Goal: Task Accomplishment & Management: Use online tool/utility

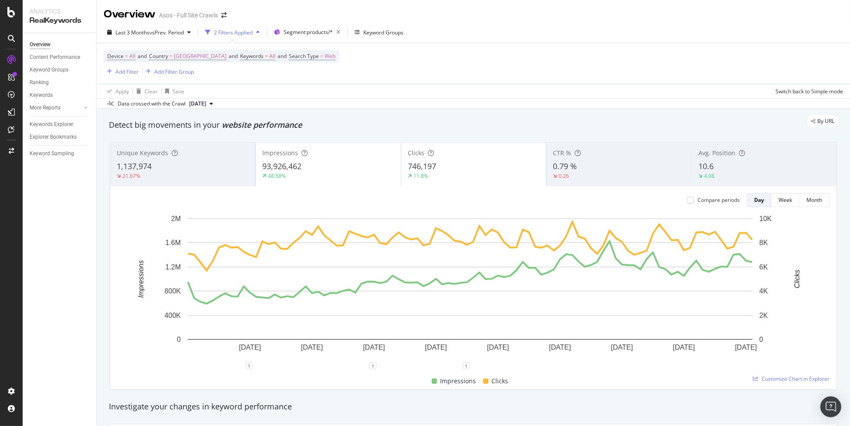
scroll to position [15, 0]
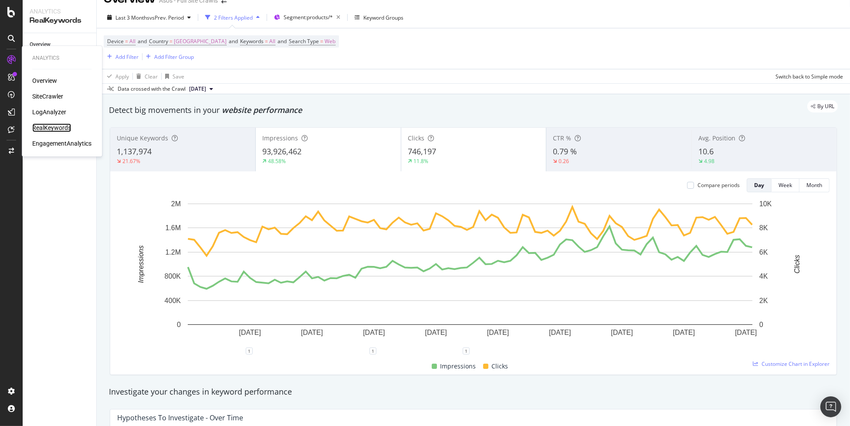
click at [52, 127] on div "RealKeywords" at bounding box center [51, 127] width 39 height 9
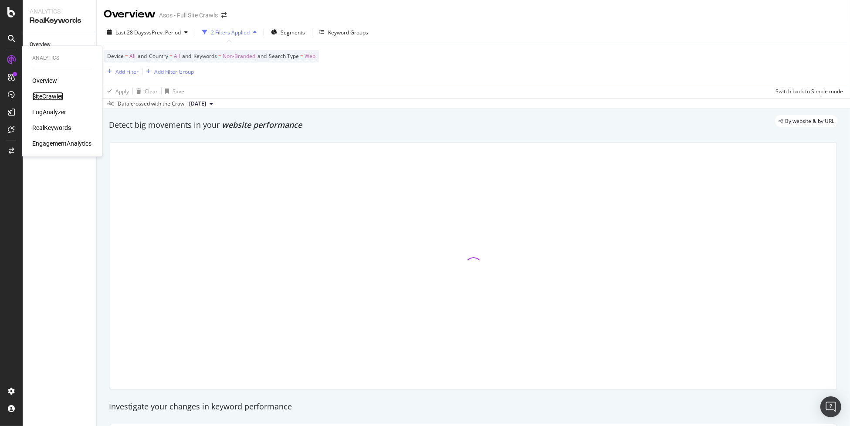
click at [45, 98] on div "SiteCrawler" at bounding box center [47, 96] width 31 height 9
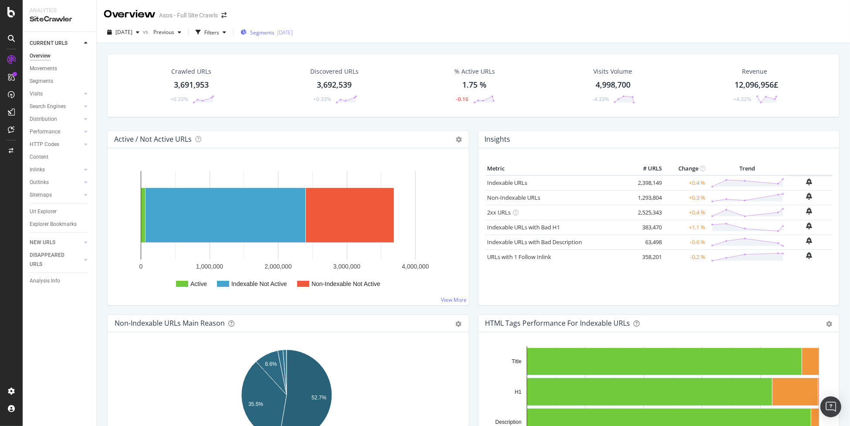
click at [271, 31] on span "Segments" at bounding box center [262, 32] width 24 height 7
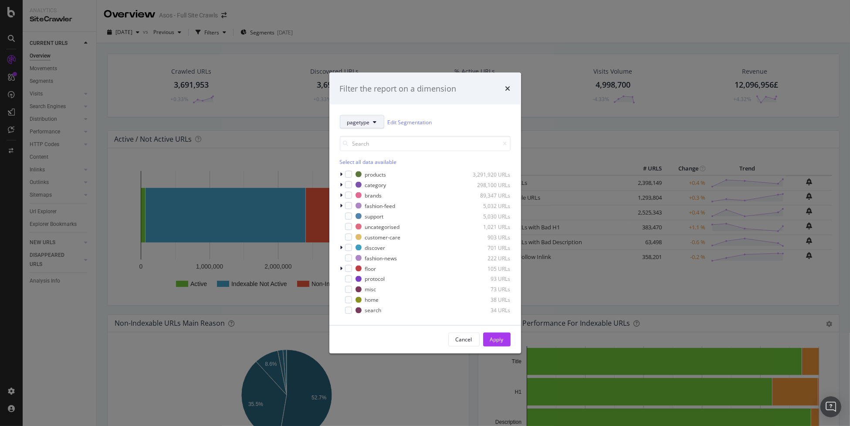
click at [349, 122] on span "pagetype" at bounding box center [358, 121] width 23 height 7
click at [370, 173] on div "country" at bounding box center [375, 169] width 70 height 13
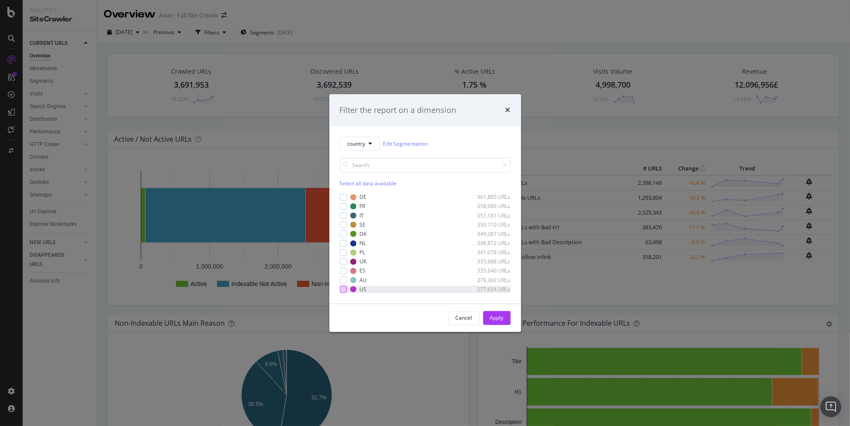
click at [346, 289] on div "modal" at bounding box center [343, 289] width 7 height 7
click at [491, 319] on div "Apply" at bounding box center [497, 317] width 14 height 7
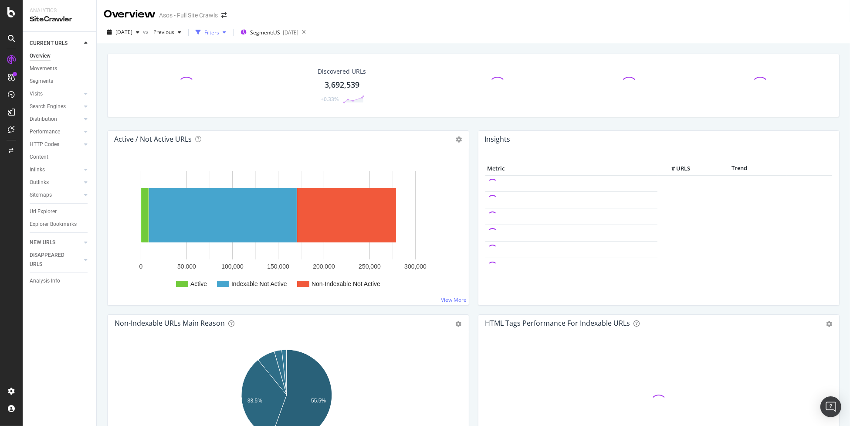
click at [219, 35] on div "Filters" at bounding box center [211, 32] width 15 height 7
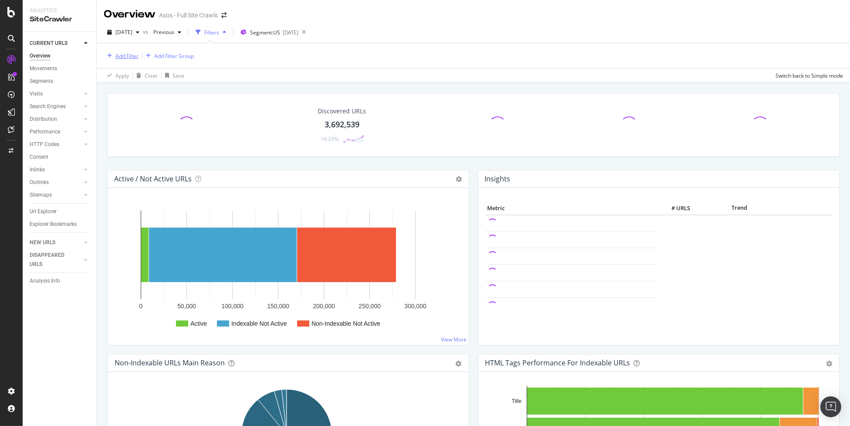
click at [121, 59] on div "Add Filter" at bounding box center [126, 55] width 23 height 7
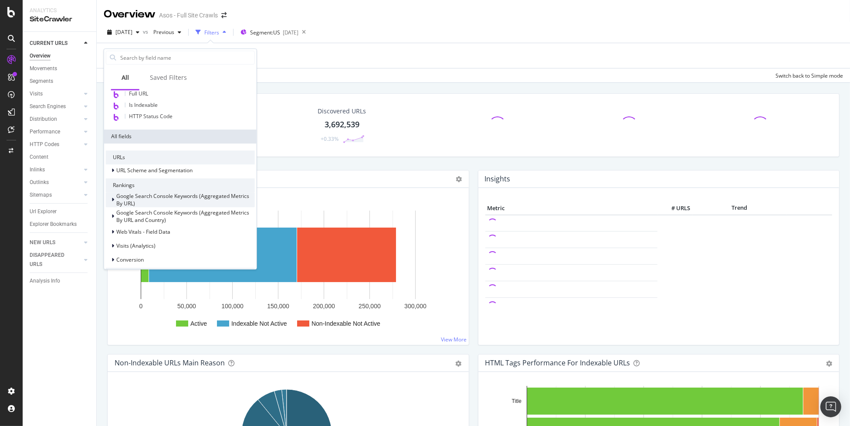
scroll to position [87, 0]
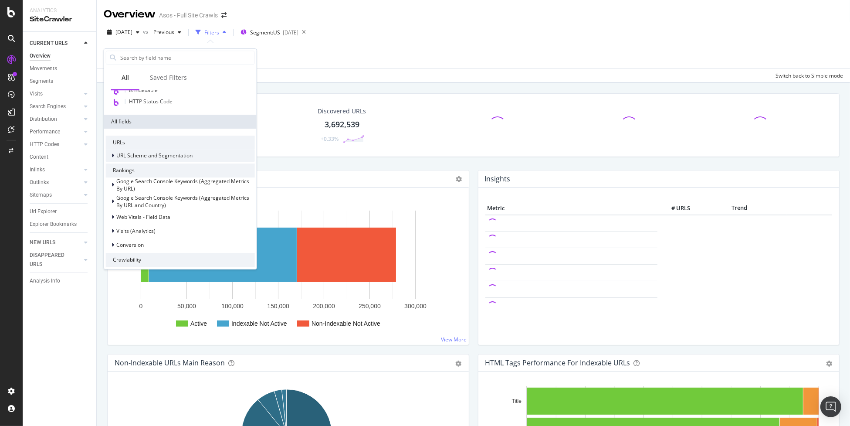
click at [194, 152] on div "URL Scheme and Segmentation" at bounding box center [180, 155] width 149 height 12
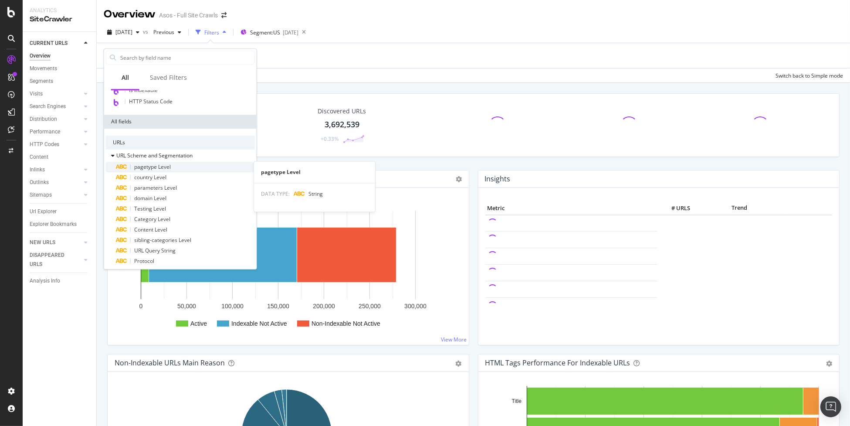
click at [194, 169] on div "pagetype Level" at bounding box center [185, 167] width 139 height 10
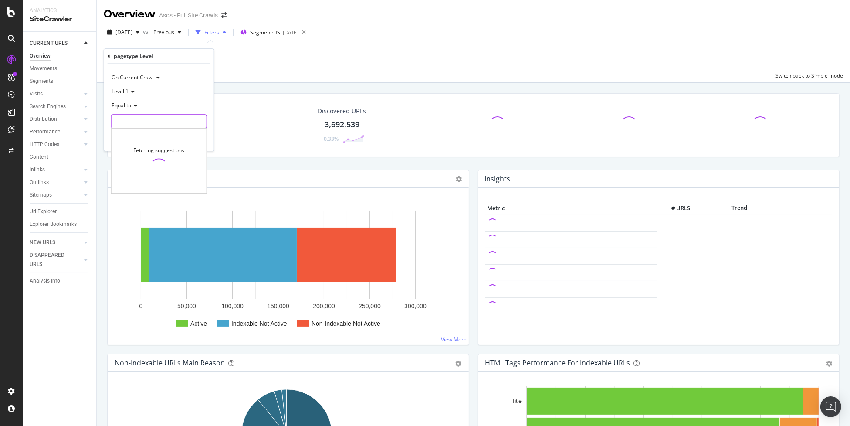
click at [143, 122] on input "text" at bounding box center [159, 121] width 95 height 14
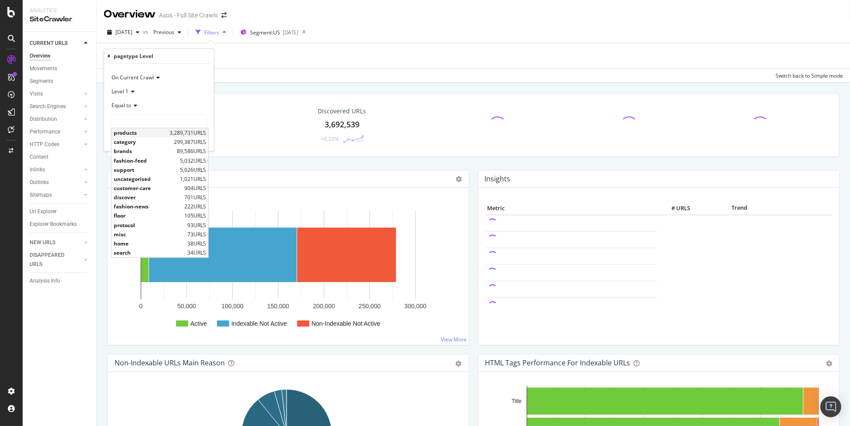
click at [163, 135] on span "products" at bounding box center [141, 132] width 54 height 7
type input "products"
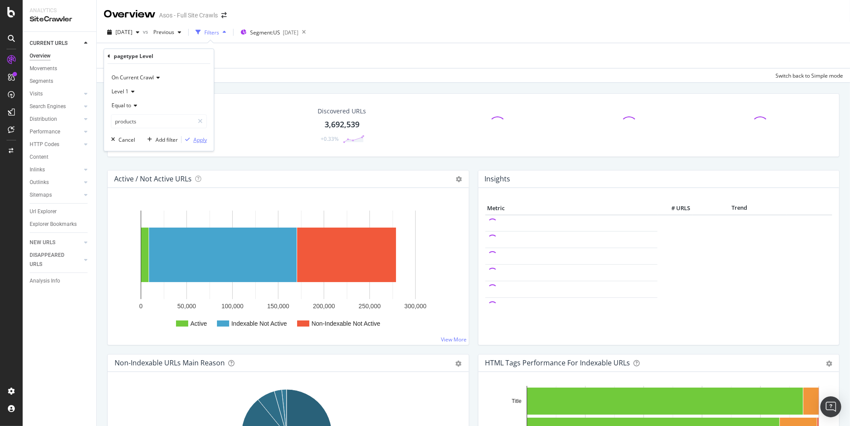
click at [201, 140] on div "Apply" at bounding box center [200, 139] width 14 height 7
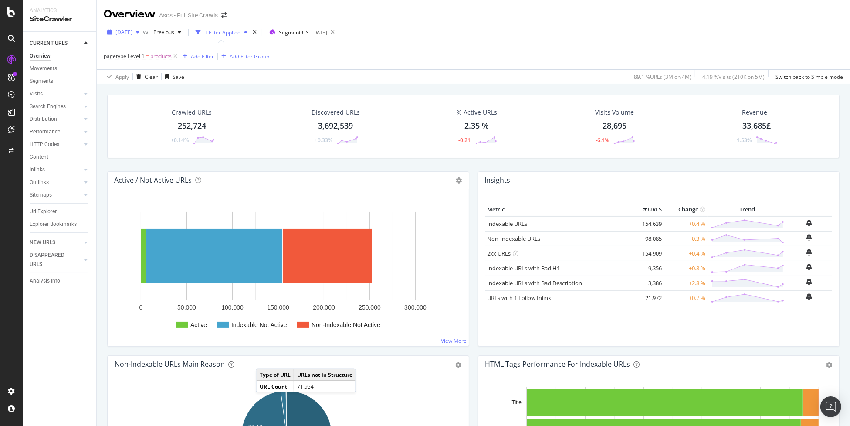
click at [136, 37] on div "[DATE]" at bounding box center [123, 32] width 39 height 13
click at [438, 65] on div "pagetype Level 1 = products Add Filter Add Filter Group" at bounding box center [474, 56] width 740 height 26
click at [41, 212] on div "Url Explorer" at bounding box center [43, 211] width 27 height 9
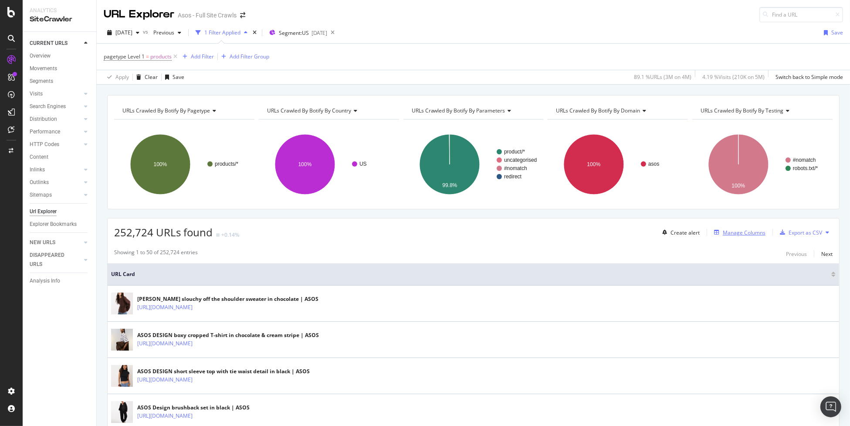
click at [736, 234] on div "Manage Columns" at bounding box center [744, 232] width 43 height 7
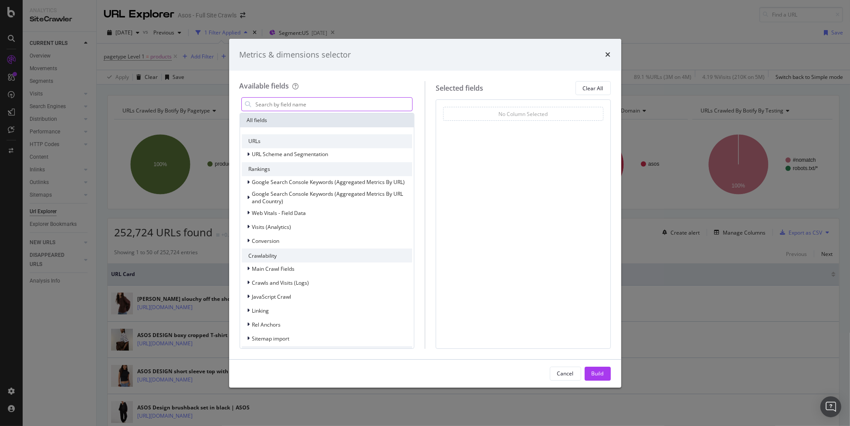
click at [293, 104] on input "modal" at bounding box center [334, 104] width 158 height 13
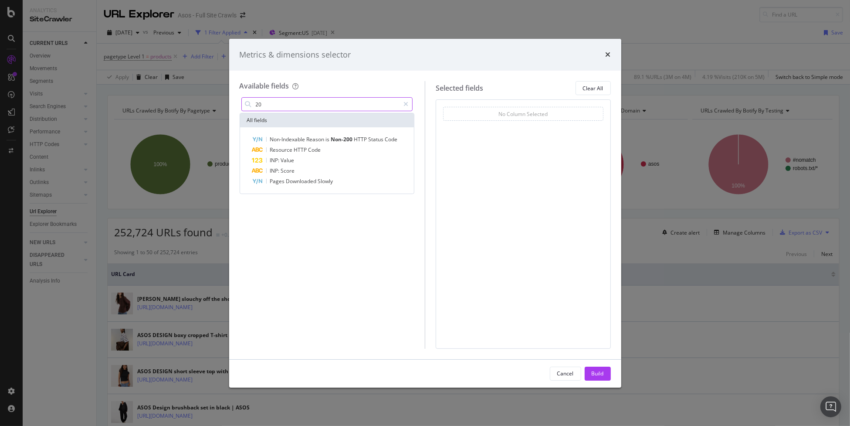
type input "2"
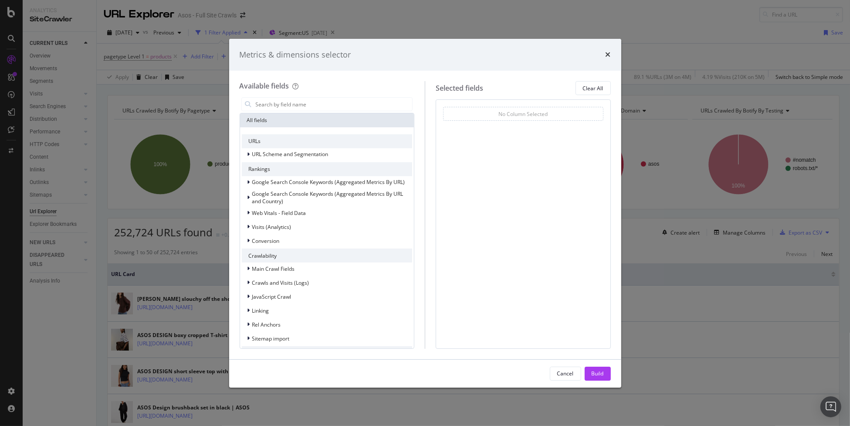
click at [136, 130] on div "Metrics & dimensions selector Available fields All fields URLs URL Scheme and S…" at bounding box center [425, 213] width 850 height 426
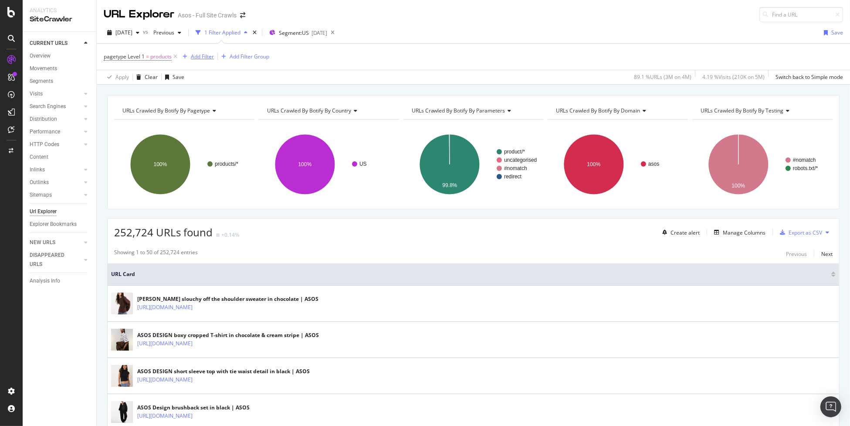
click at [202, 59] on div "Add Filter" at bounding box center [202, 56] width 23 height 7
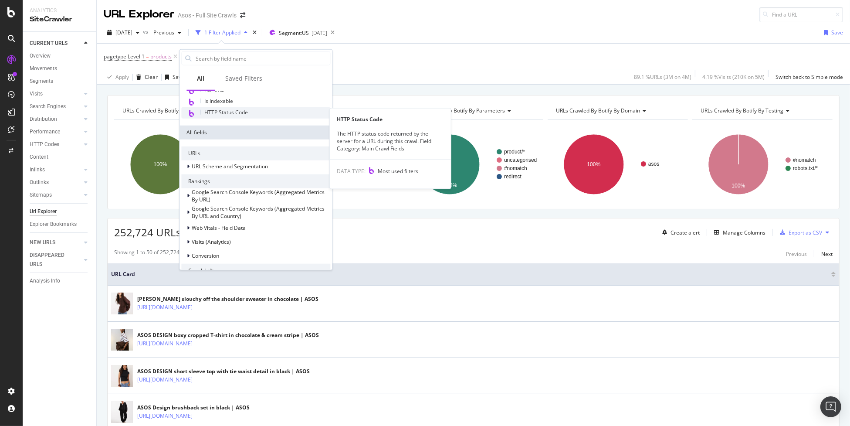
scroll to position [88, 0]
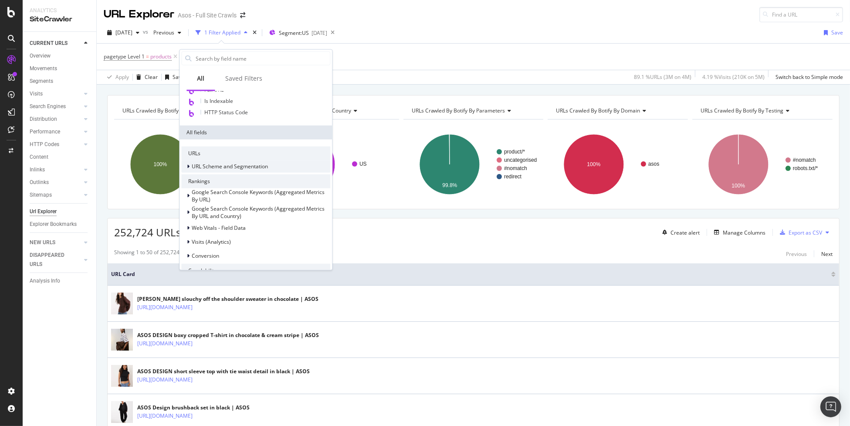
click at [255, 166] on span "URL Scheme and Segmentation" at bounding box center [230, 166] width 76 height 7
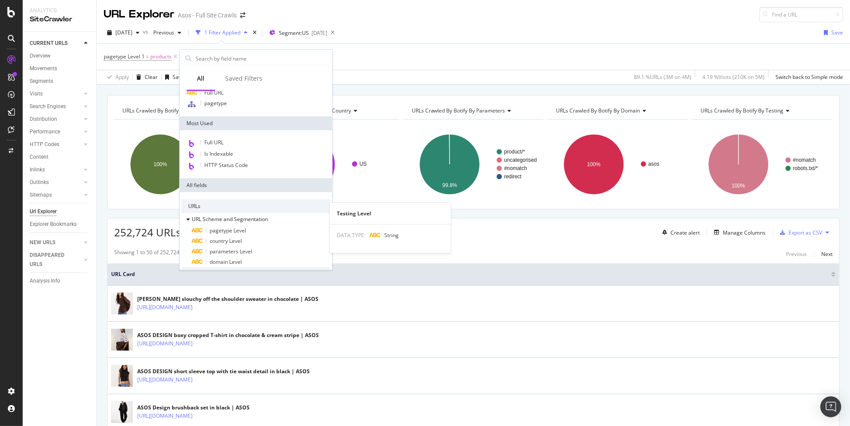
scroll to position [0, 0]
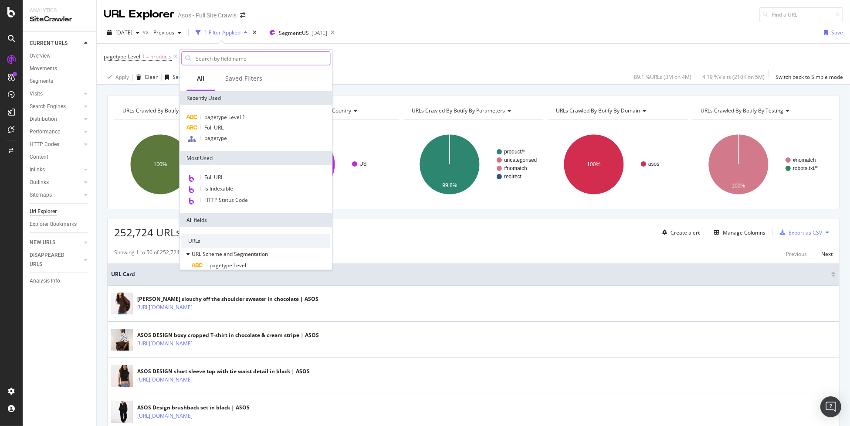
click at [275, 52] on input "text" at bounding box center [262, 58] width 135 height 13
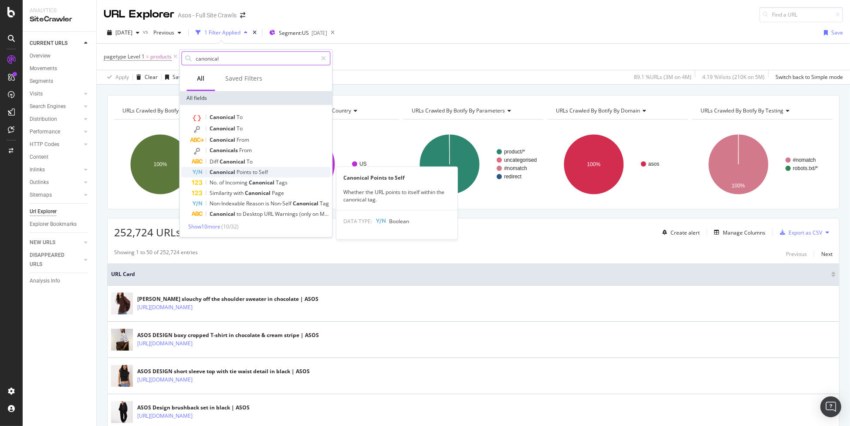
type input "canonical"
click at [279, 173] on div "Canonical Points to Self" at bounding box center [261, 172] width 139 height 10
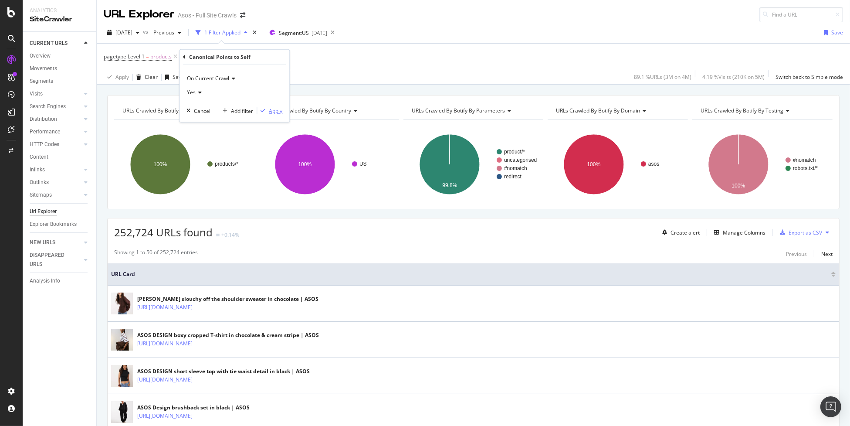
click at [277, 112] on div "Apply" at bounding box center [276, 110] width 14 height 7
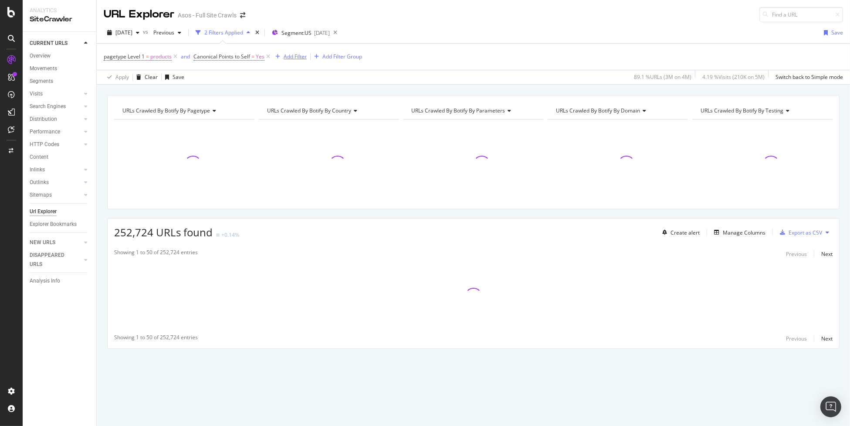
click at [295, 54] on div "Add Filter" at bounding box center [295, 56] width 23 height 7
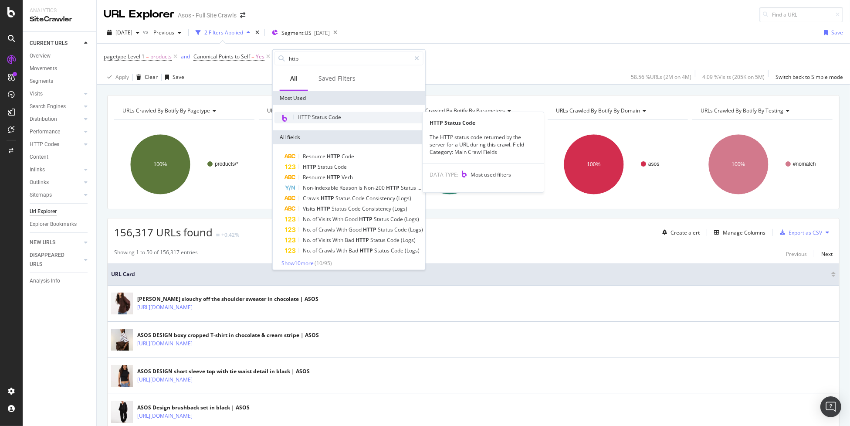
type input "http"
click at [343, 115] on div "HTTP Status Code" at bounding box center [349, 117] width 149 height 11
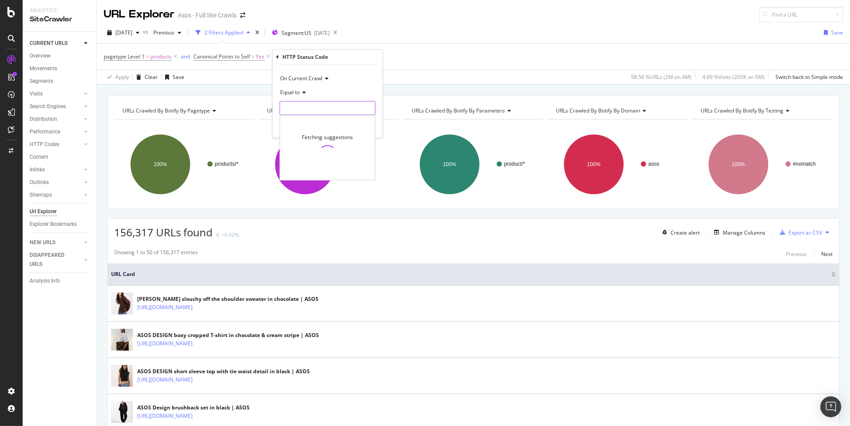
click at [295, 107] on input "number" at bounding box center [328, 108] width 96 height 14
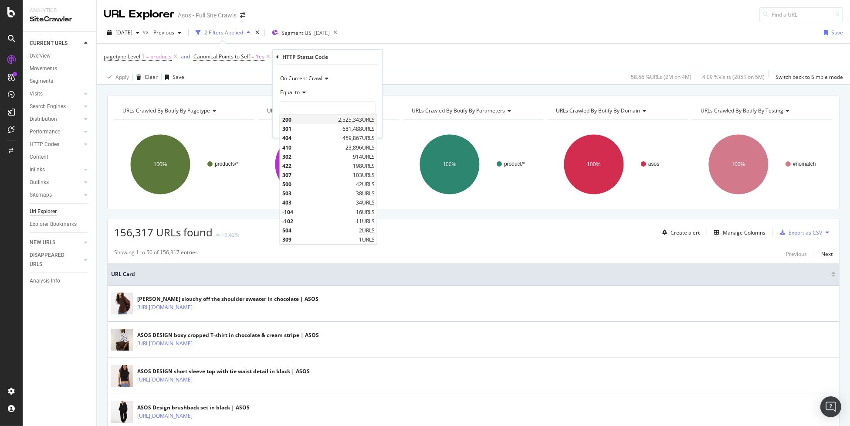
click at [321, 121] on span "200" at bounding box center [309, 119] width 54 height 7
type input "200"
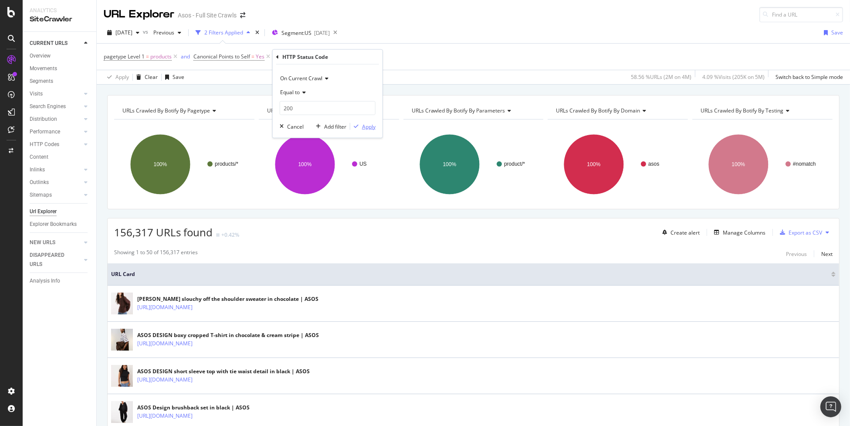
click at [366, 127] on div "Apply" at bounding box center [369, 125] width 14 height 7
click at [375, 56] on div "Add Filter" at bounding box center [375, 56] width 23 height 7
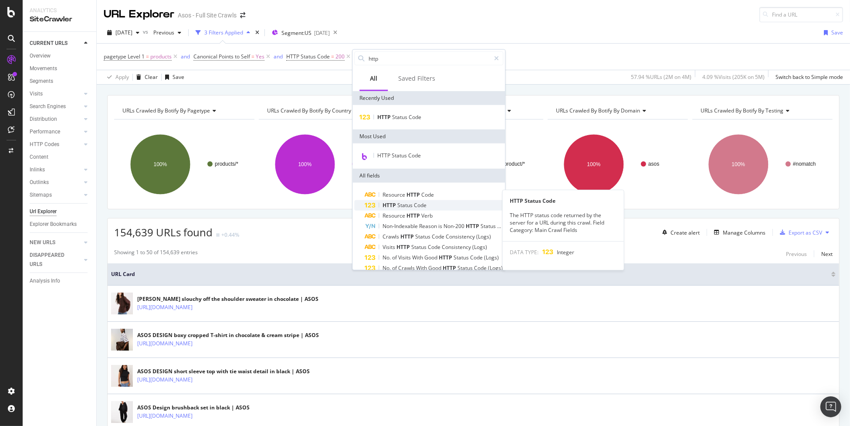
scroll to position [42, 0]
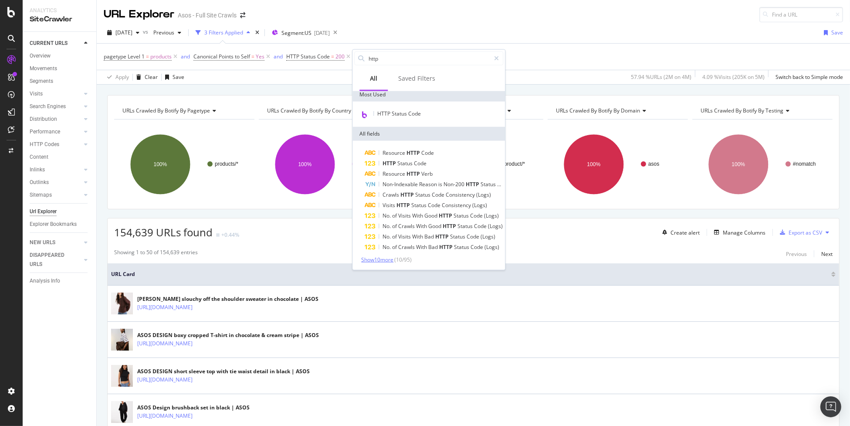
click at [385, 261] on span "Show 10 more" at bounding box center [377, 259] width 32 height 7
click at [404, 256] on div "Full URL" at bounding box center [434, 257] width 139 height 10
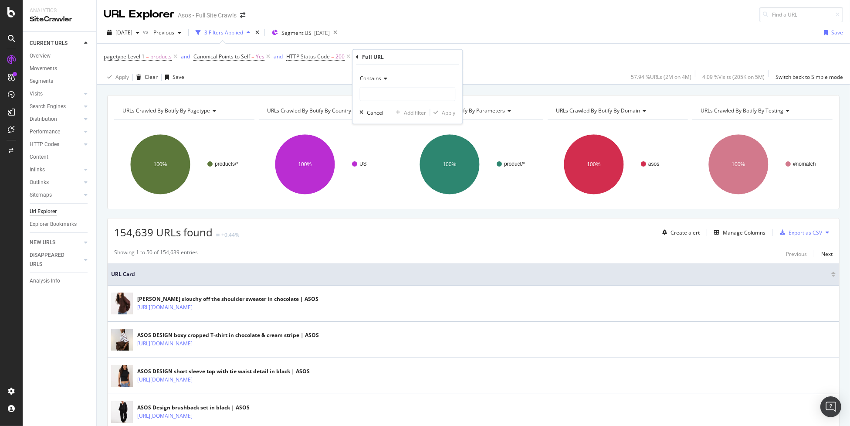
click at [375, 75] on span "Contains" at bounding box center [370, 78] width 21 height 7
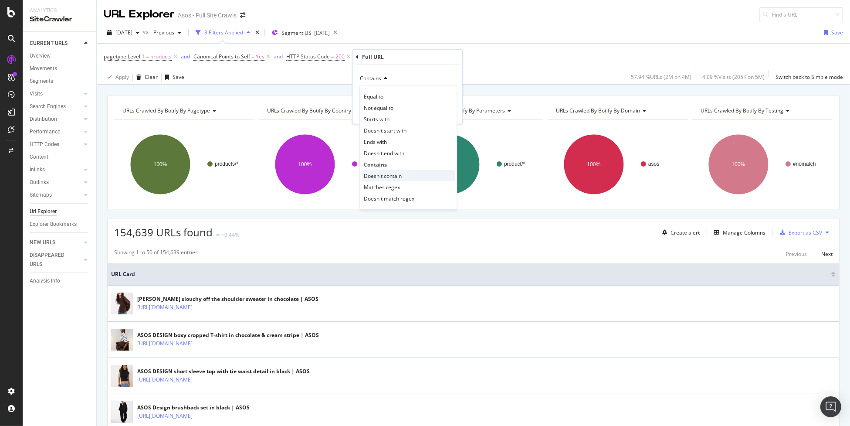
click at [410, 176] on div "Doesn't contain" at bounding box center [408, 175] width 93 height 11
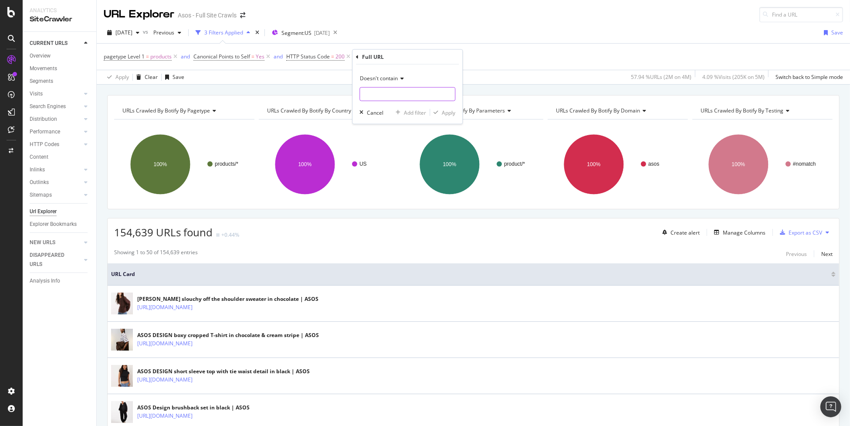
click at [405, 92] on input "text" at bounding box center [407, 94] width 95 height 14
type input "?"
click at [448, 113] on div "Apply" at bounding box center [449, 112] width 14 height 7
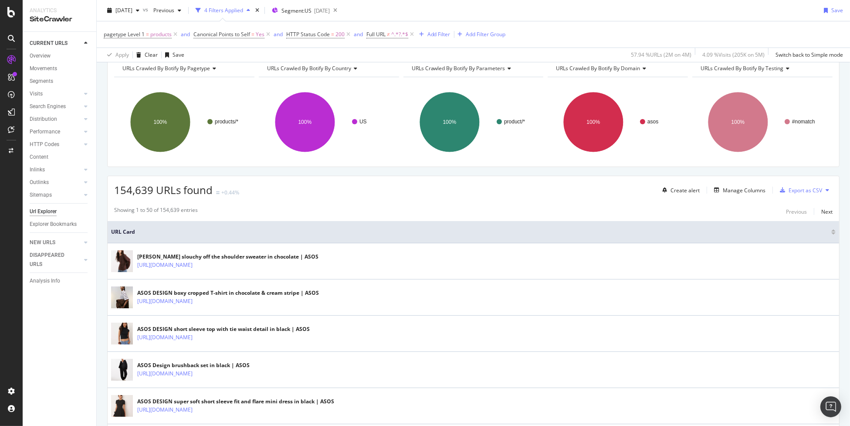
scroll to position [41, 0]
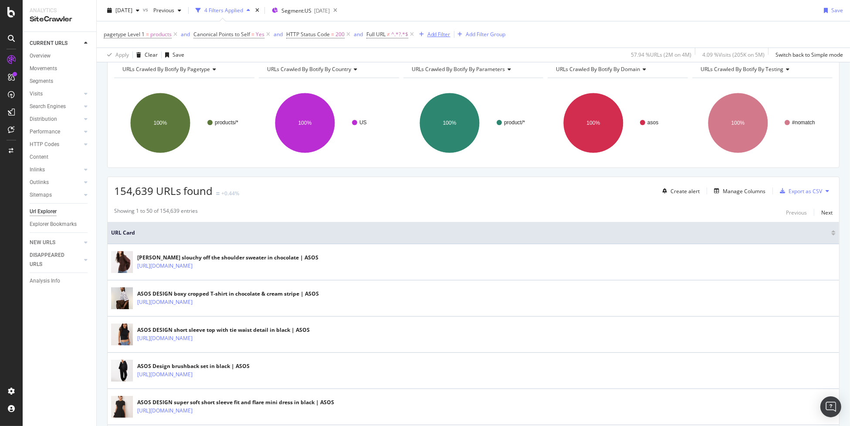
click at [444, 33] on div "Add Filter" at bounding box center [438, 34] width 23 height 7
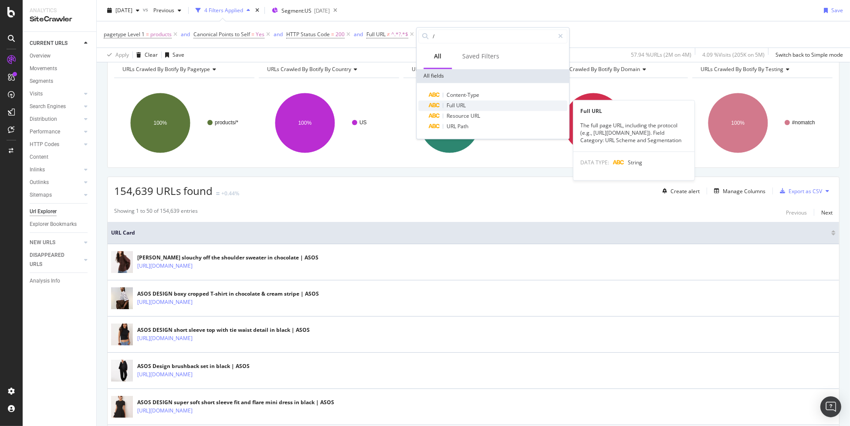
type input "/"
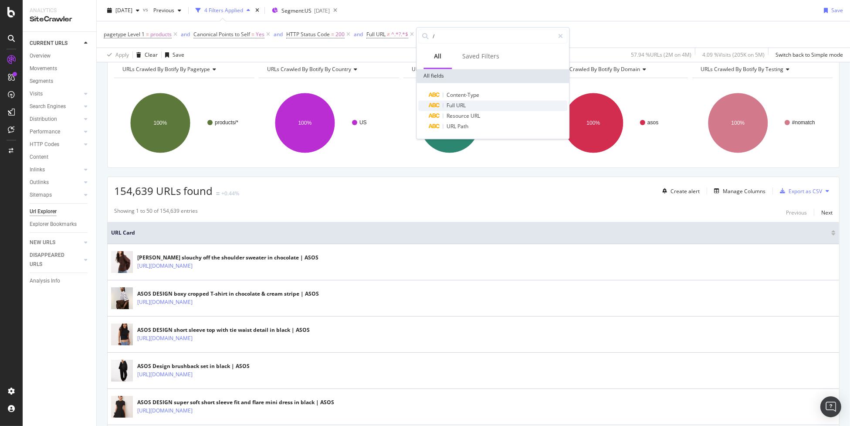
click at [482, 104] on div "Full URL" at bounding box center [498, 105] width 139 height 10
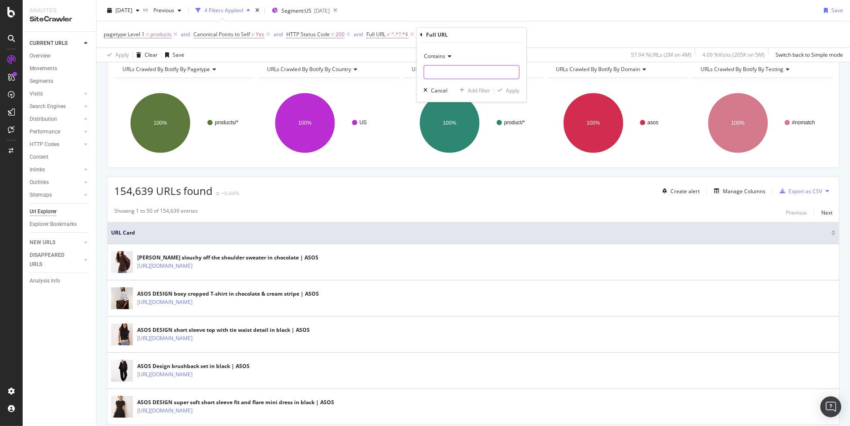
click at [466, 66] on input "text" at bounding box center [471, 72] width 95 height 14
click at [439, 55] on span "Contains" at bounding box center [434, 56] width 21 height 7
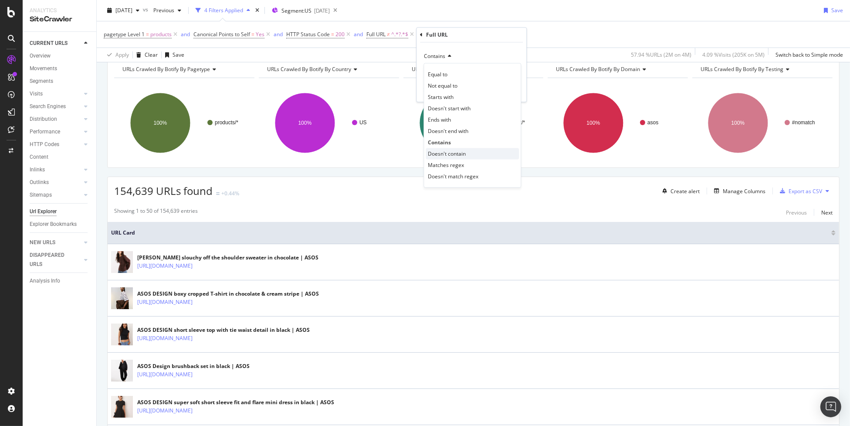
click at [469, 153] on div "Doesn't contain" at bounding box center [472, 153] width 93 height 11
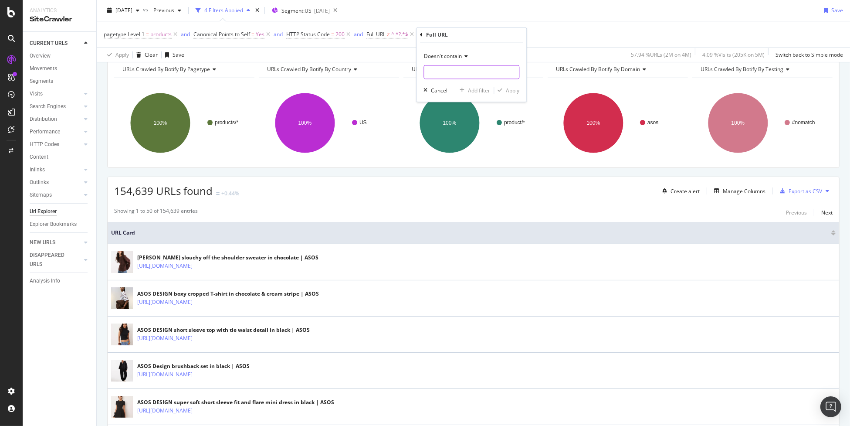
click at [471, 71] on input "text" at bounding box center [471, 72] width 95 height 14
type input "/grp"
click at [516, 89] on div "Apply" at bounding box center [513, 90] width 14 height 7
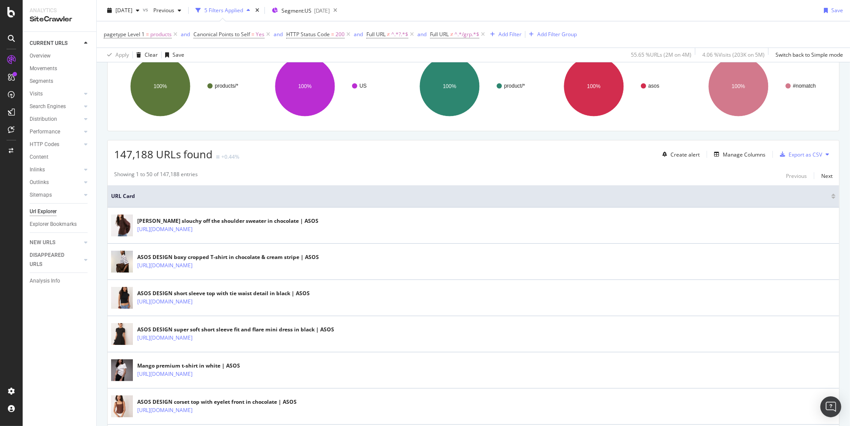
scroll to position [12, 0]
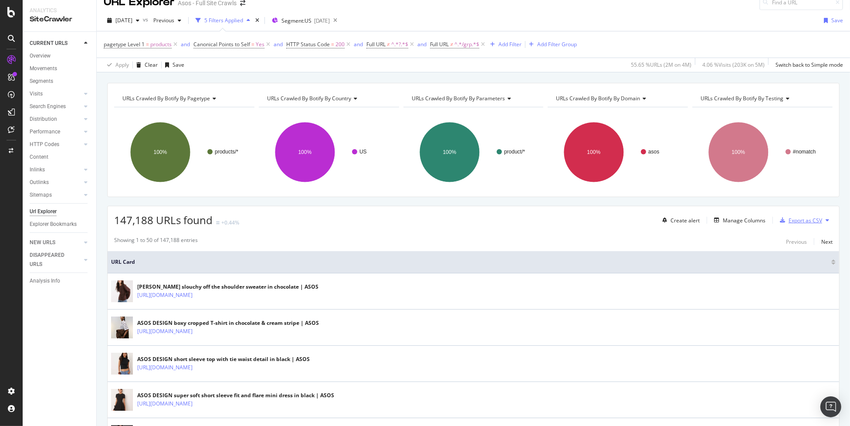
click at [801, 219] on div "Export as CSV" at bounding box center [806, 220] width 34 height 7
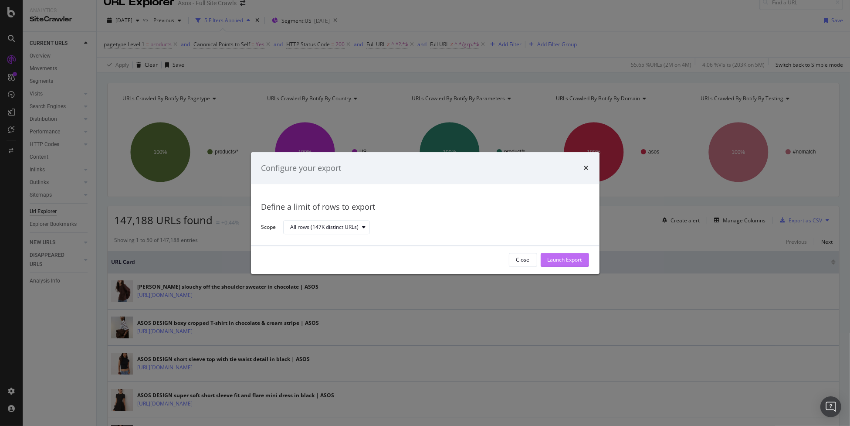
click at [567, 258] on div "Launch Export" at bounding box center [565, 259] width 34 height 7
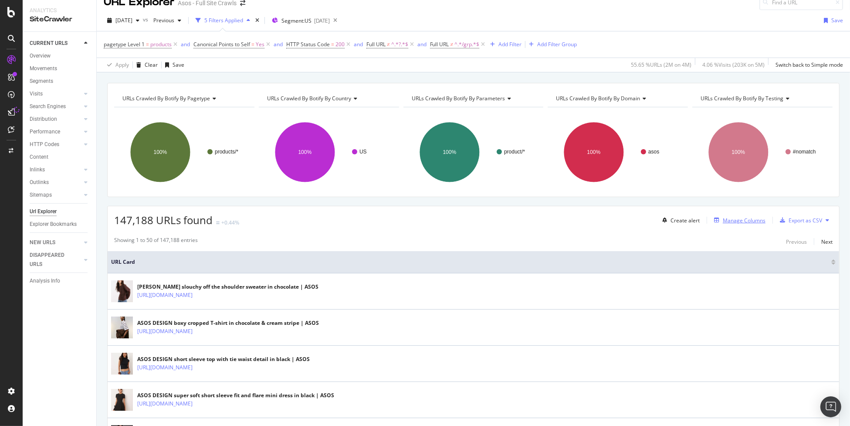
click at [734, 220] on div "Manage Columns" at bounding box center [744, 220] width 43 height 7
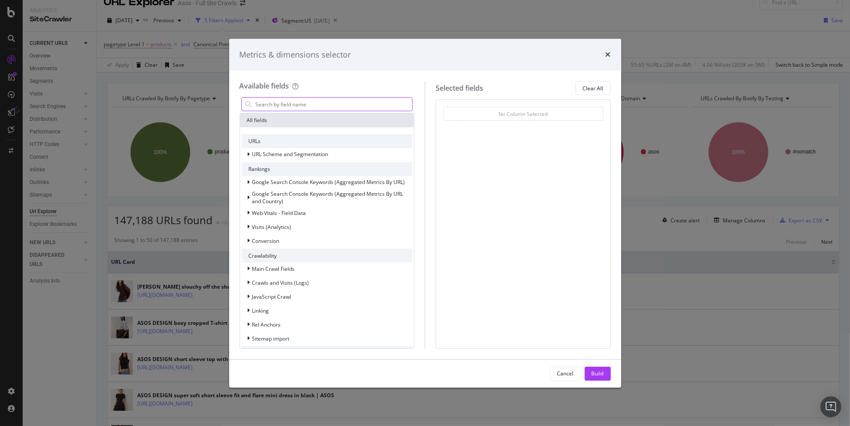
click at [319, 106] on input "modal" at bounding box center [334, 104] width 158 height 13
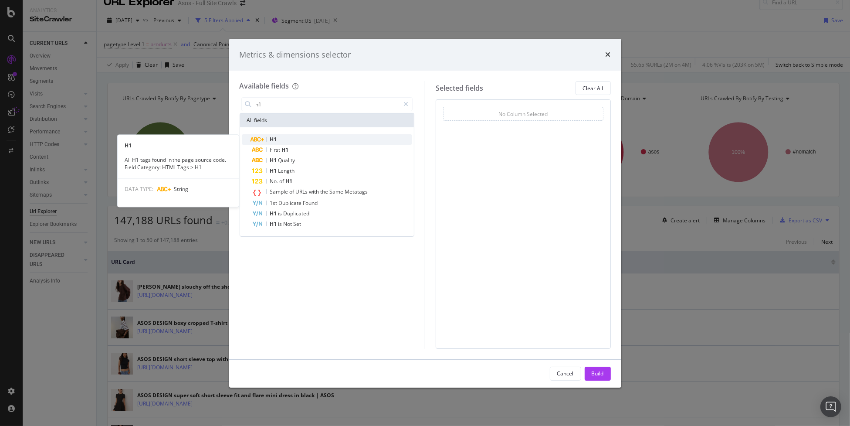
type input "h1"
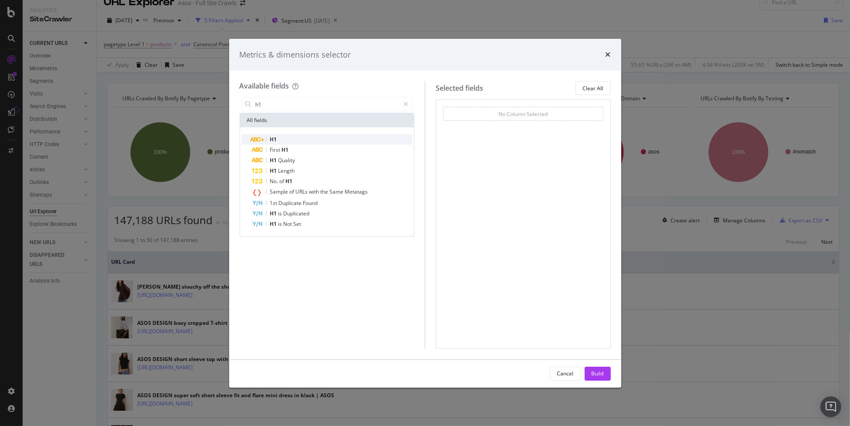
click at [308, 136] on div "H1" at bounding box center [332, 139] width 160 height 10
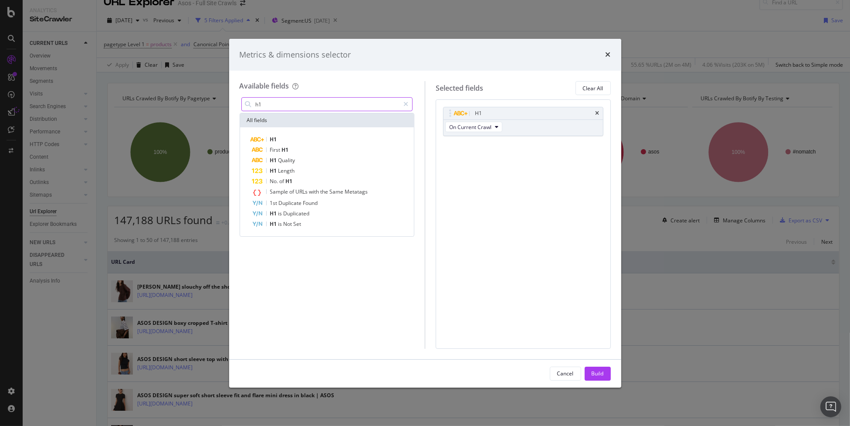
click at [323, 105] on input "h1" at bounding box center [327, 104] width 145 height 13
click at [590, 376] on button "Build" at bounding box center [598, 373] width 26 height 14
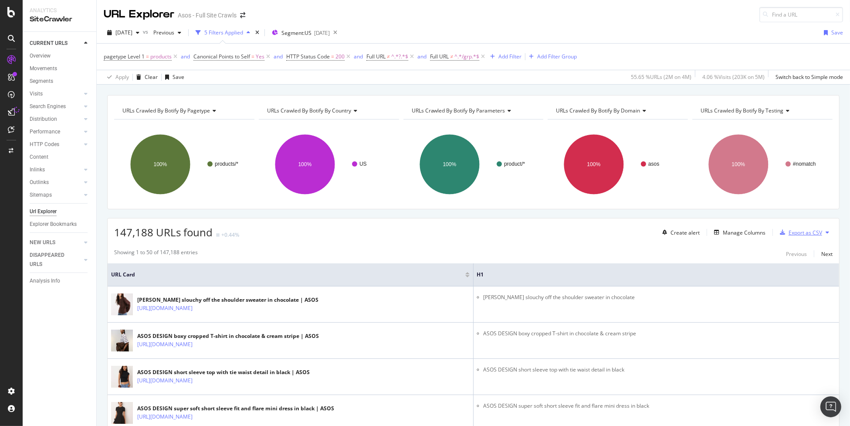
click at [803, 232] on div "Export as CSV" at bounding box center [806, 232] width 34 height 7
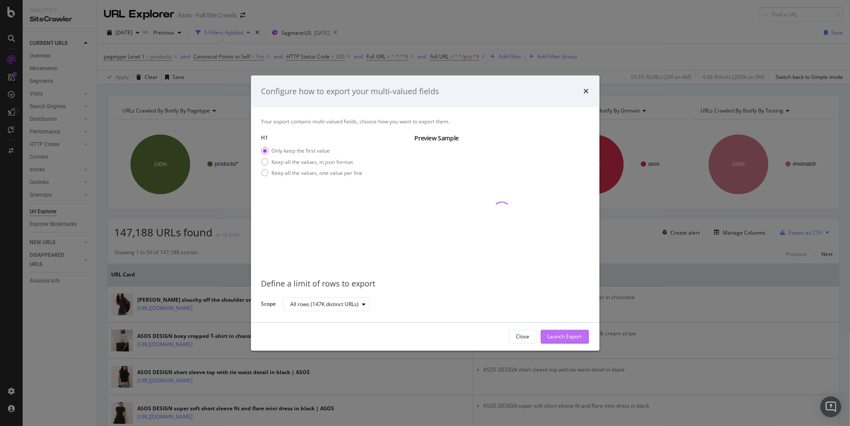
click at [570, 339] on div "Launch Export" at bounding box center [565, 336] width 34 height 7
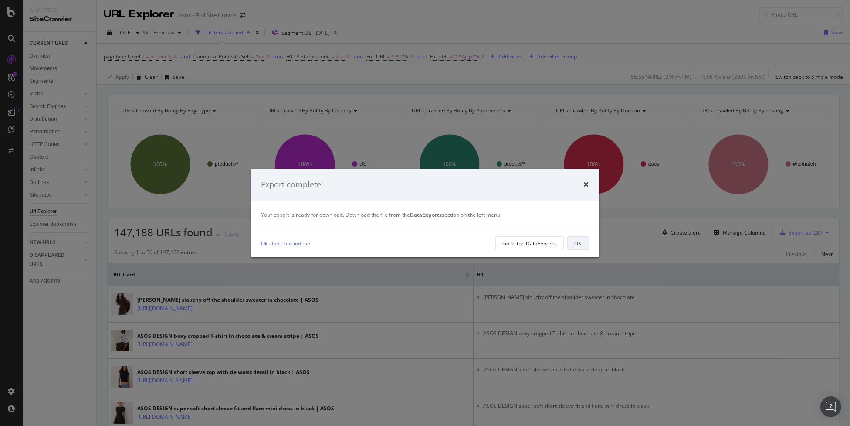
click at [580, 245] on div "OK" at bounding box center [578, 243] width 7 height 7
click at [585, 183] on icon "times" at bounding box center [586, 184] width 5 height 7
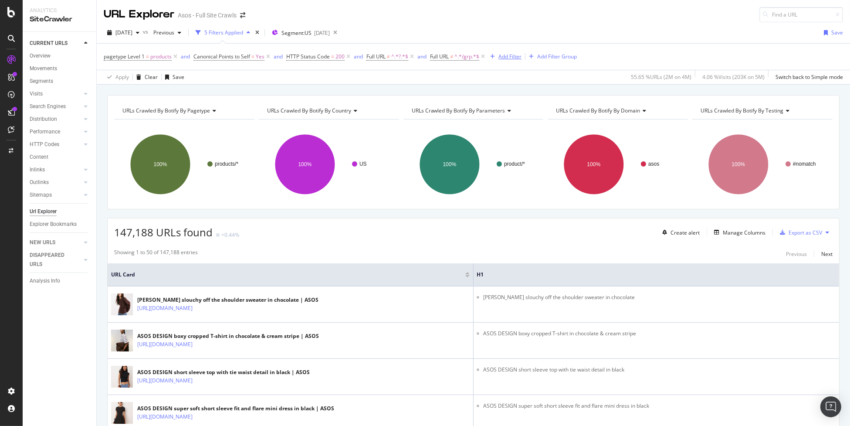
click at [501, 53] on div "Add Filter" at bounding box center [510, 56] width 23 height 7
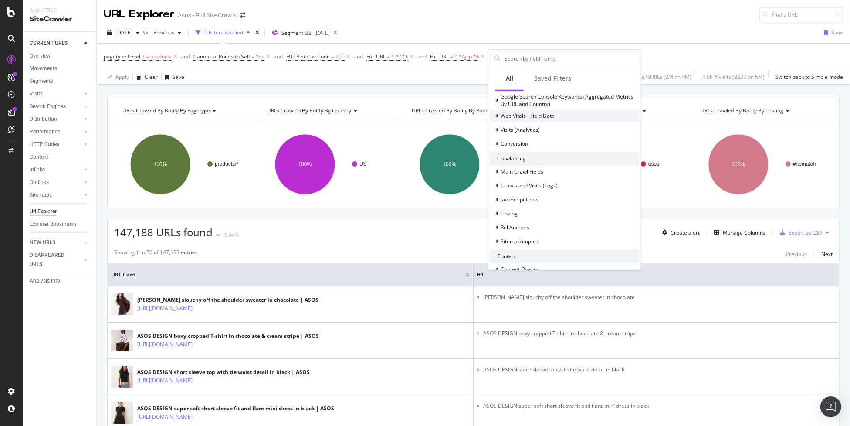
scroll to position [217, 0]
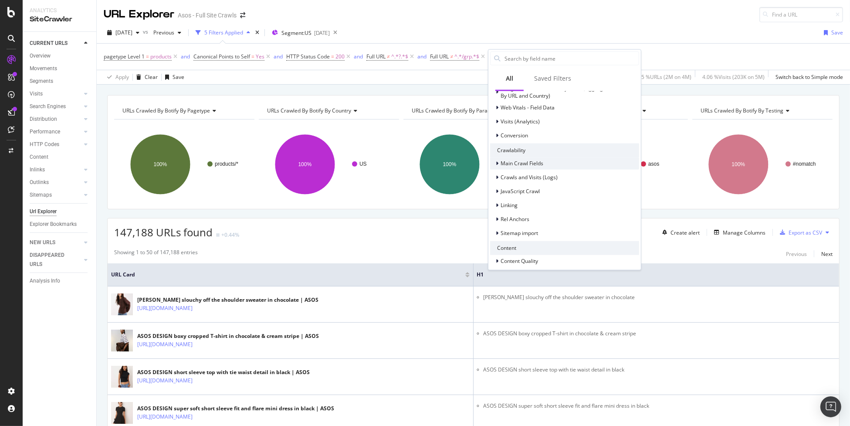
click at [498, 164] on icon at bounding box center [497, 162] width 3 height 5
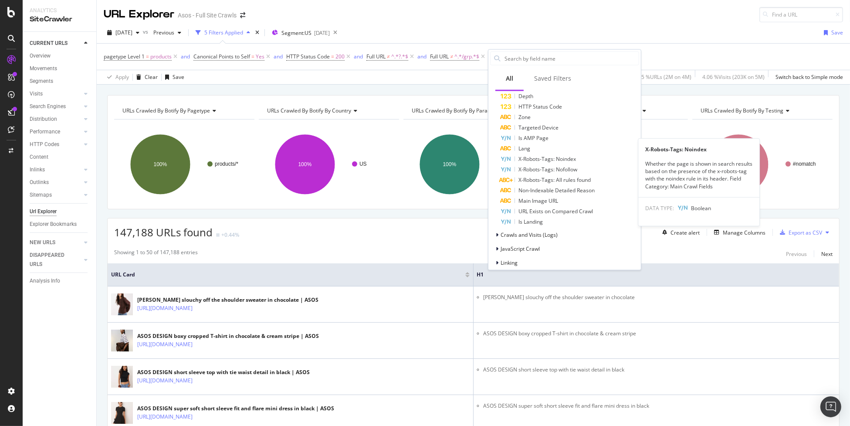
scroll to position [479, 0]
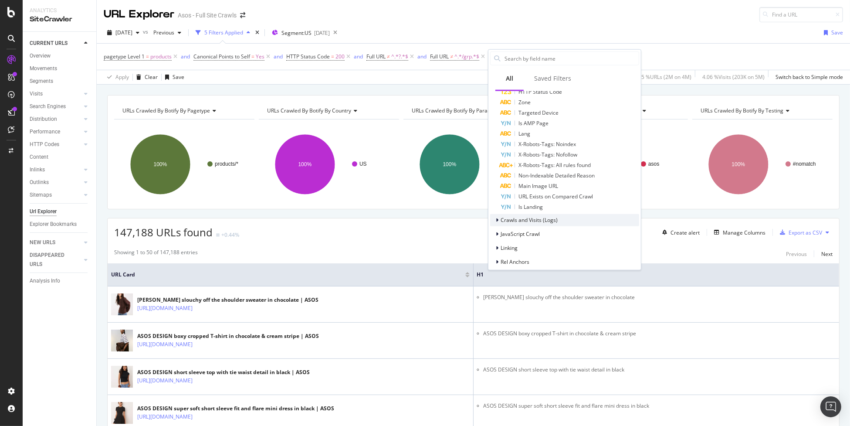
click at [501, 220] on span "Crawls and Visits (Logs)" at bounding box center [529, 219] width 57 height 7
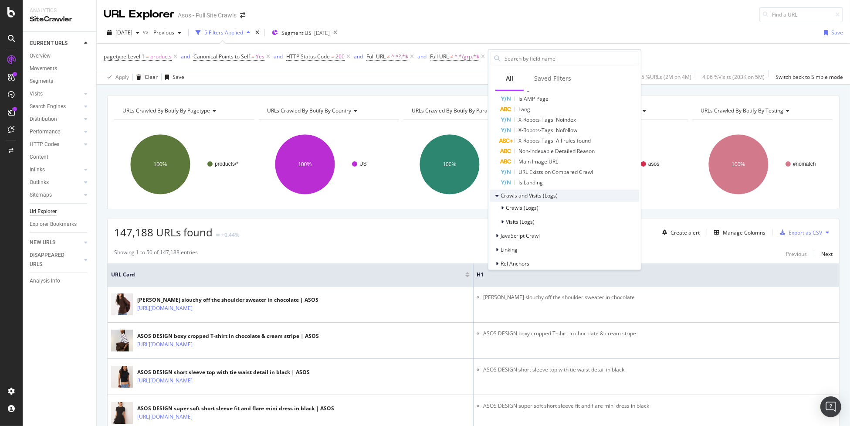
scroll to position [522, 0]
click at [510, 190] on span "Crawls (Logs)" at bounding box center [522, 188] width 33 height 7
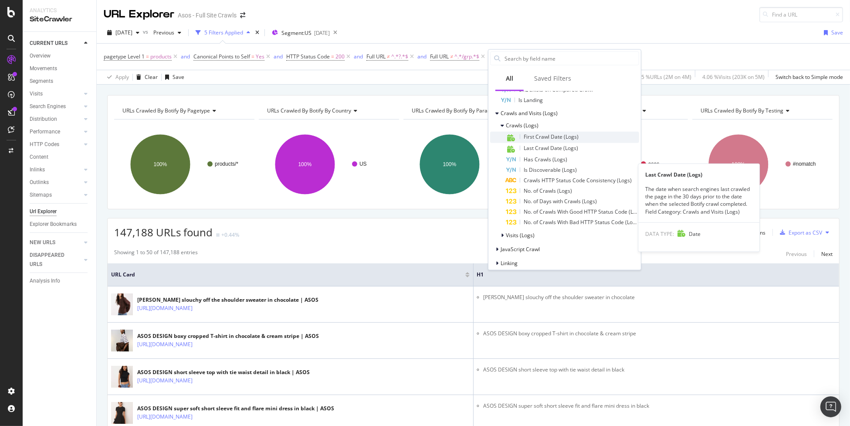
scroll to position [610, 0]
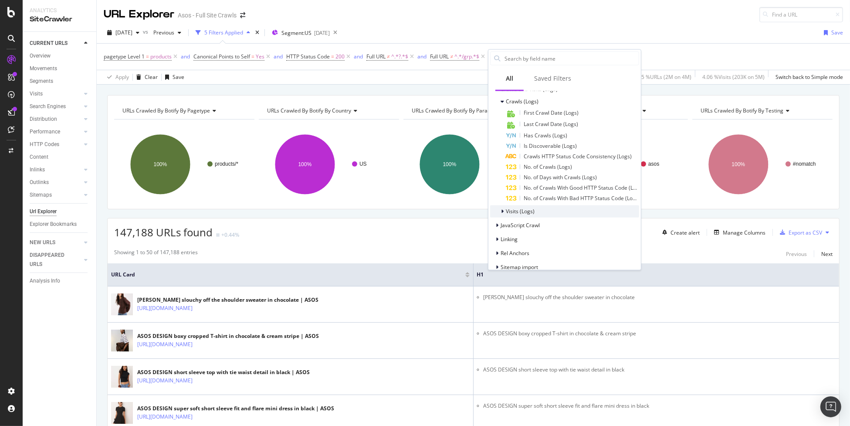
click at [509, 211] on span "Visits (Logs)" at bounding box center [520, 210] width 29 height 7
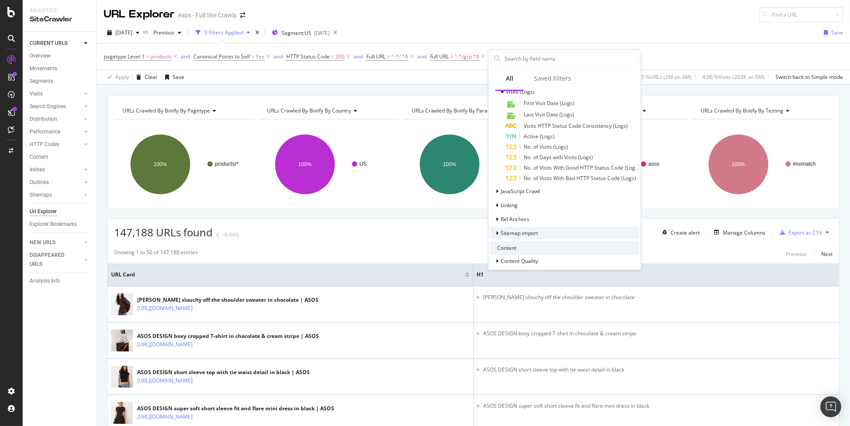
scroll to position [773, 0]
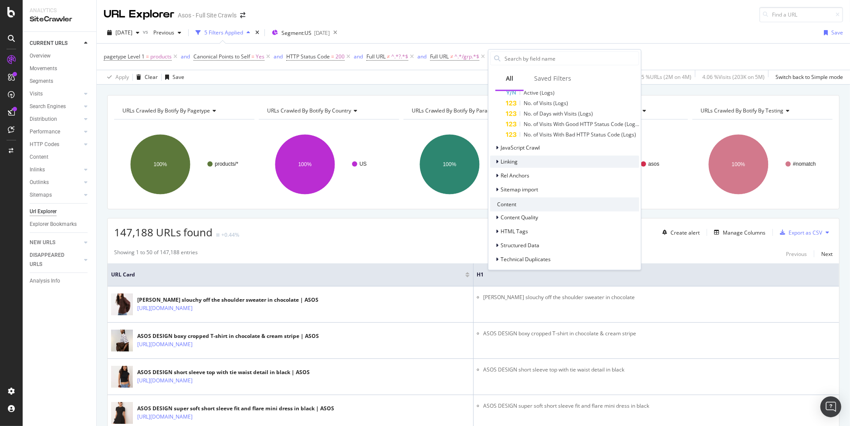
click at [550, 159] on div "Linking" at bounding box center [564, 161] width 149 height 12
click at [526, 160] on div "Linking" at bounding box center [564, 161] width 149 height 12
click at [516, 159] on span "Linking" at bounding box center [509, 161] width 17 height 7
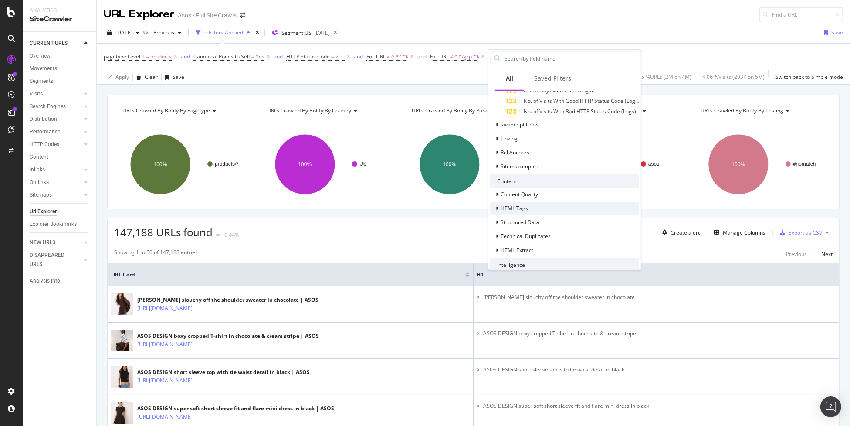
scroll to position [816, 0]
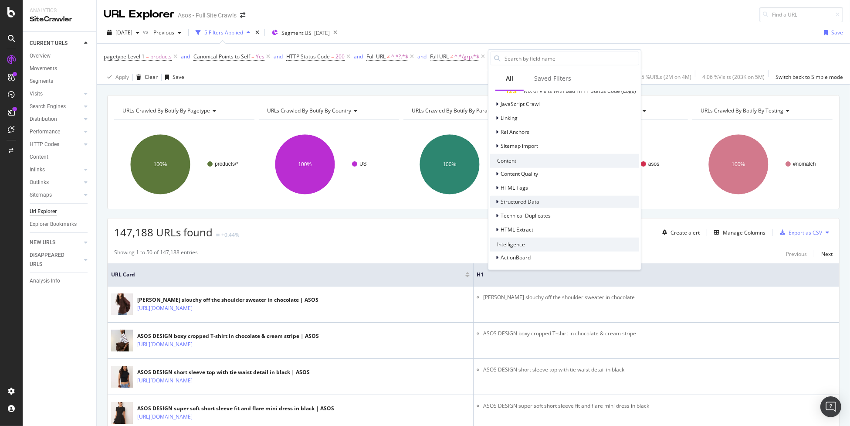
click at [538, 201] on span "Structured Data" at bounding box center [520, 201] width 39 height 7
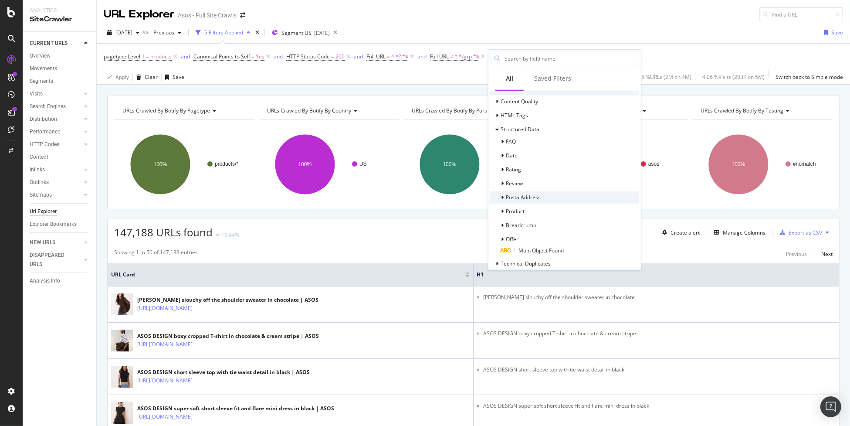
scroll to position [903, 0]
click at [532, 222] on div "Offer" at bounding box center [564, 224] width 149 height 12
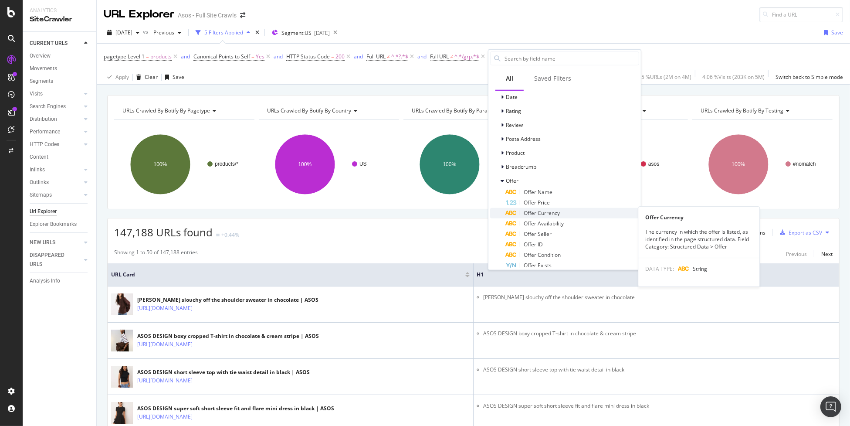
scroll to position [991, 0]
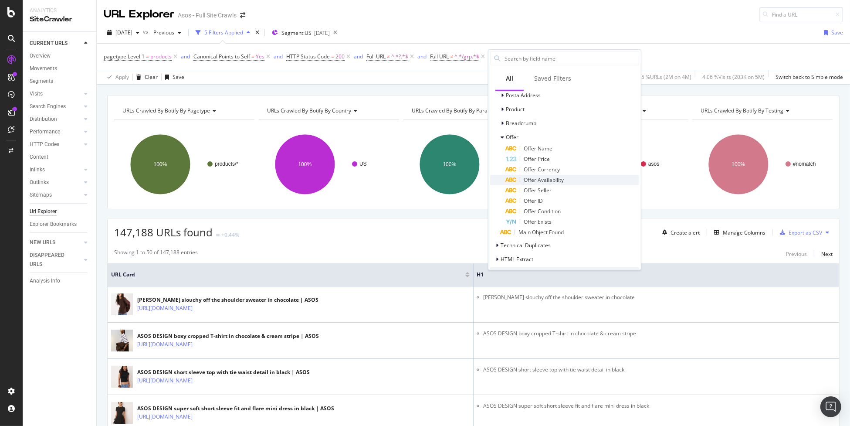
click at [569, 179] on div "Offer Availability" at bounding box center [572, 179] width 133 height 10
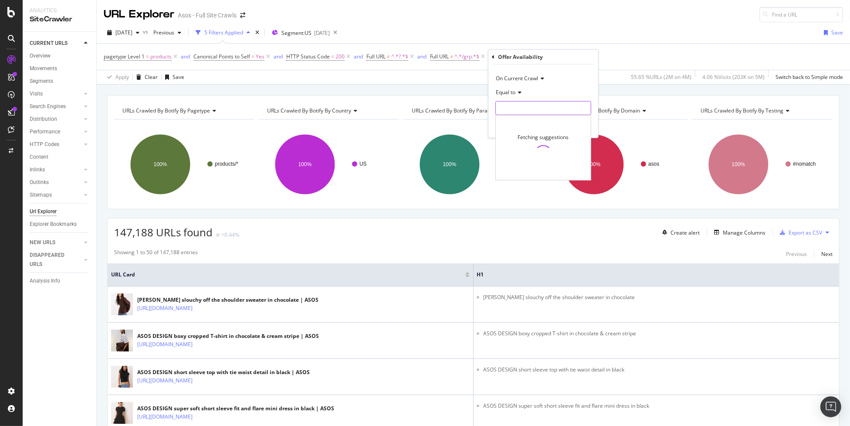
click at [513, 105] on input "text" at bounding box center [543, 108] width 95 height 14
click at [530, 121] on span "InStock" at bounding box center [525, 119] width 54 height 7
type input "InStock"
click at [584, 128] on div "Apply" at bounding box center [585, 125] width 14 height 7
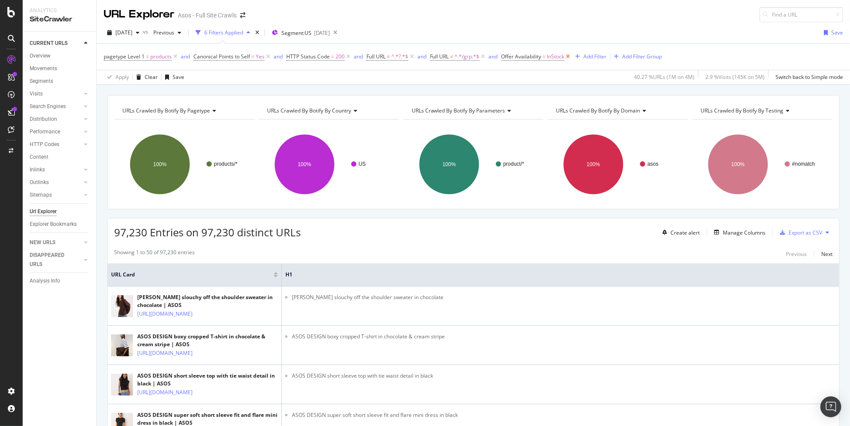
click at [569, 58] on icon at bounding box center [567, 56] width 7 height 9
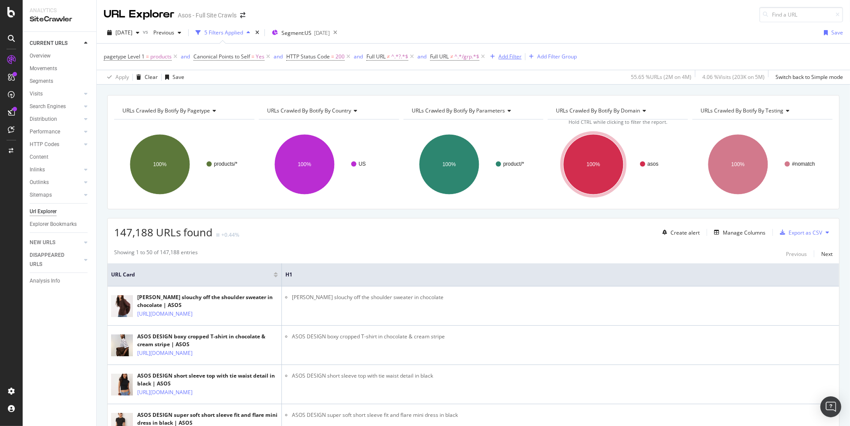
click at [510, 55] on div "Add Filter" at bounding box center [510, 56] width 23 height 7
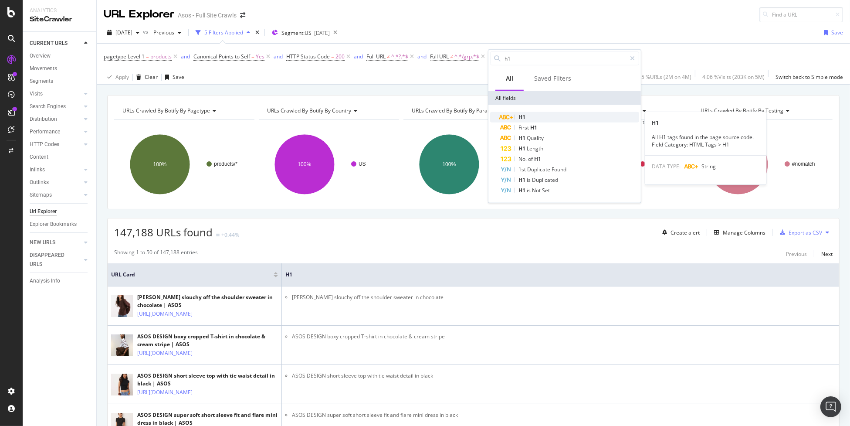
type input "h1"
click at [552, 116] on div "H1" at bounding box center [570, 117] width 139 height 10
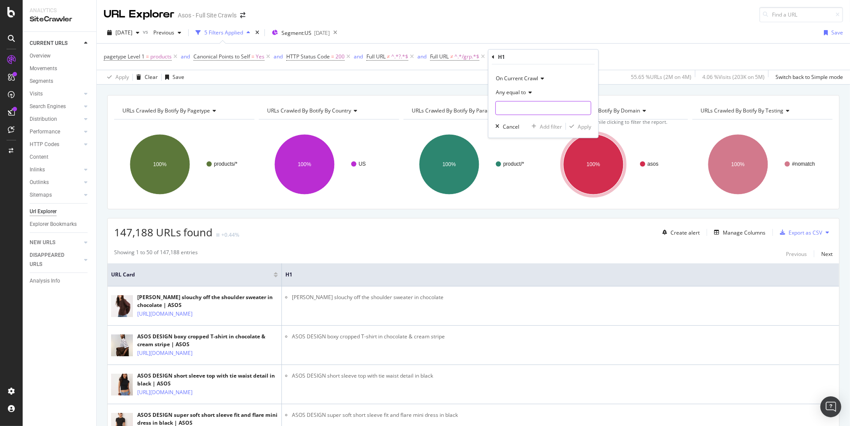
click at [535, 108] on input "text" at bounding box center [543, 108] width 95 height 14
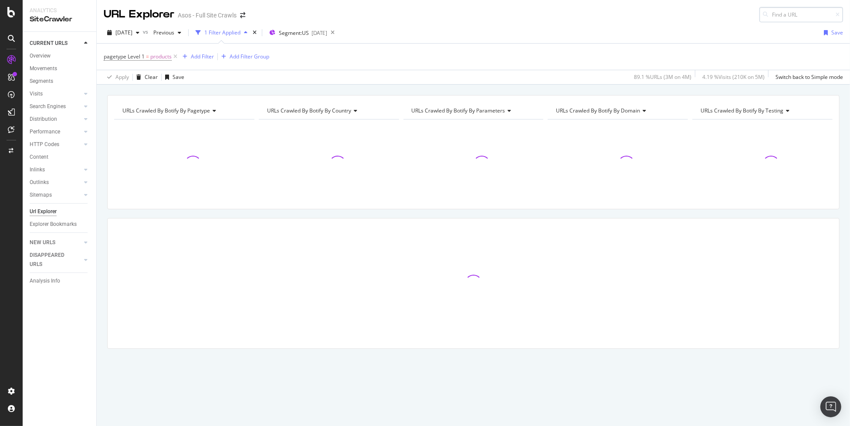
click at [785, 17] on input at bounding box center [802, 14] width 84 height 15
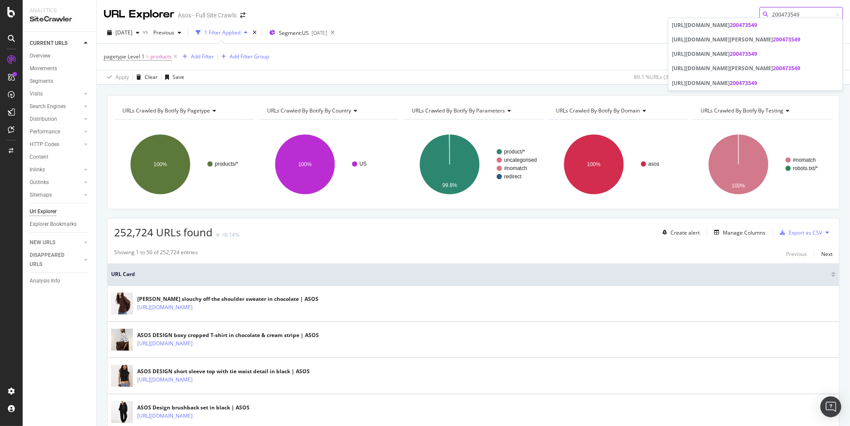
click at [804, 12] on input "200473549" at bounding box center [802, 14] width 84 height 15
paste input "https://www.asos.com/us/nike/nike-blazer-mid-77-vintage-sneakers-in-white-black…"
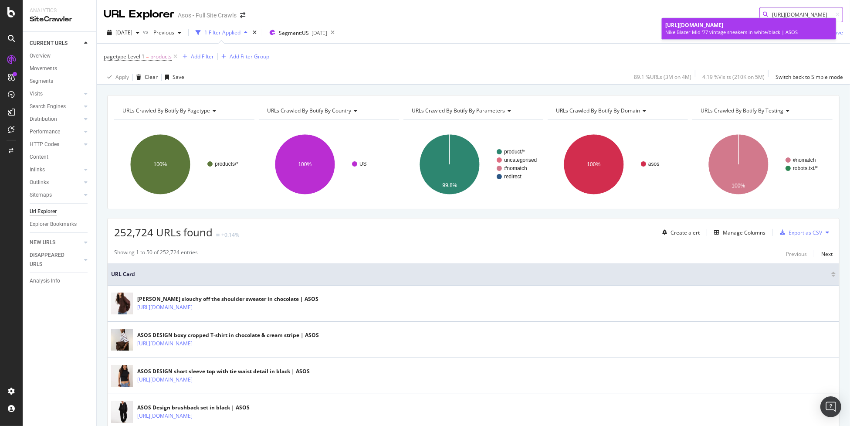
type input "https://www.asos.com/us/nike/nike-blazer-mid-77-vintage-sneakers-in-white-black…"
click at [700, 36] on div "Nike Blazer Mid '77 vintage sneakers in white/black | ASOS" at bounding box center [748, 32] width 167 height 7
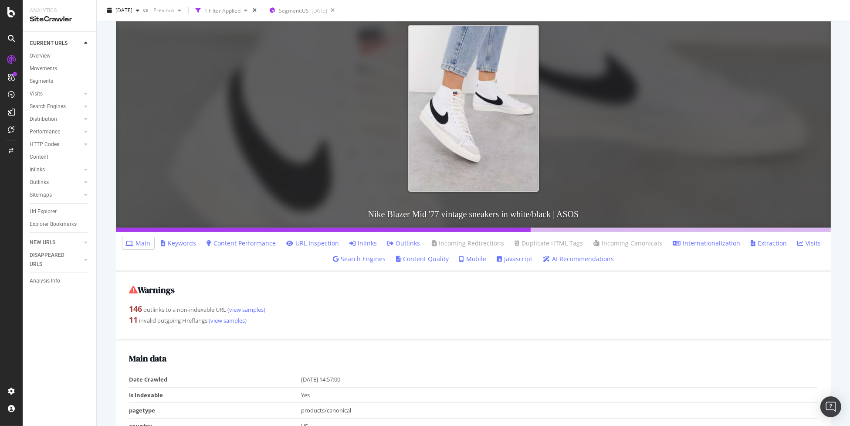
scroll to position [131, 0]
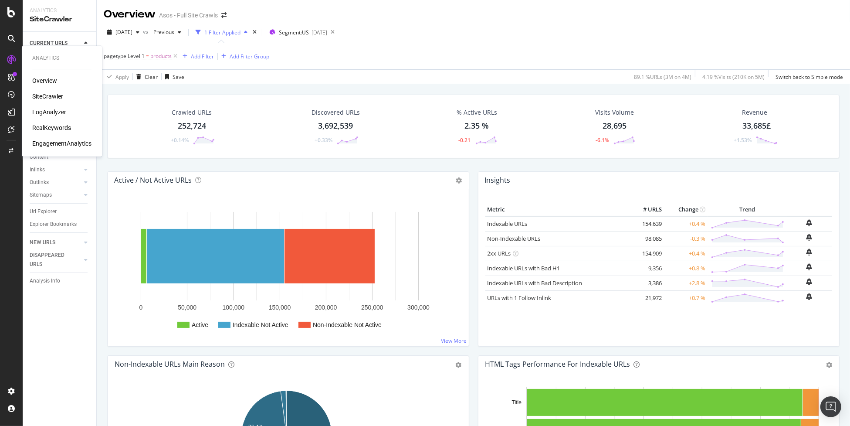
click at [60, 126] on div "RealKeywords" at bounding box center [51, 127] width 39 height 9
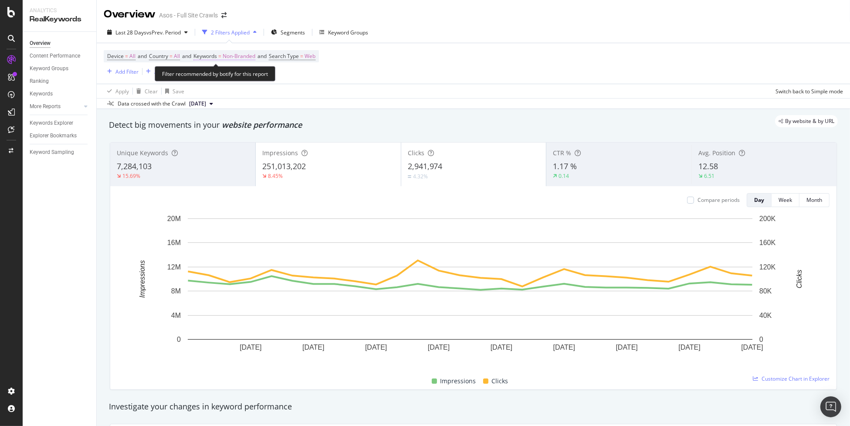
click at [245, 55] on span "Non-Branded" at bounding box center [239, 56] width 33 height 12
click at [237, 75] on span "Non-Branded" at bounding box center [224, 76] width 36 height 7
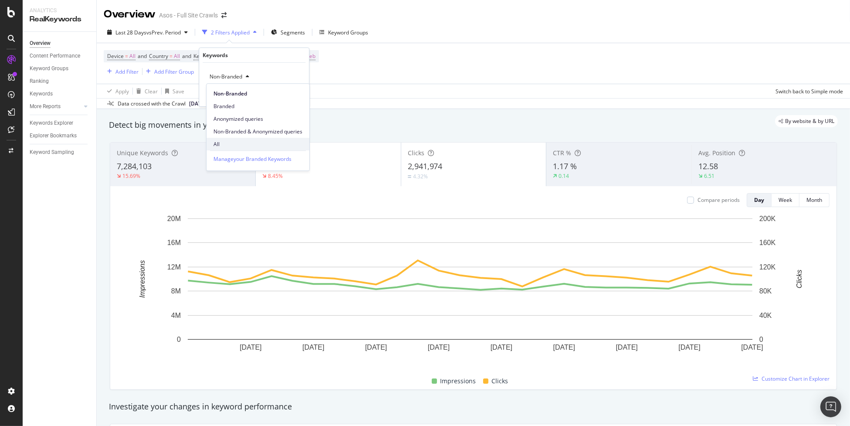
click at [233, 145] on span "All" at bounding box center [258, 144] width 89 height 8
click at [284, 95] on icon "button" at bounding box center [282, 94] width 5 height 5
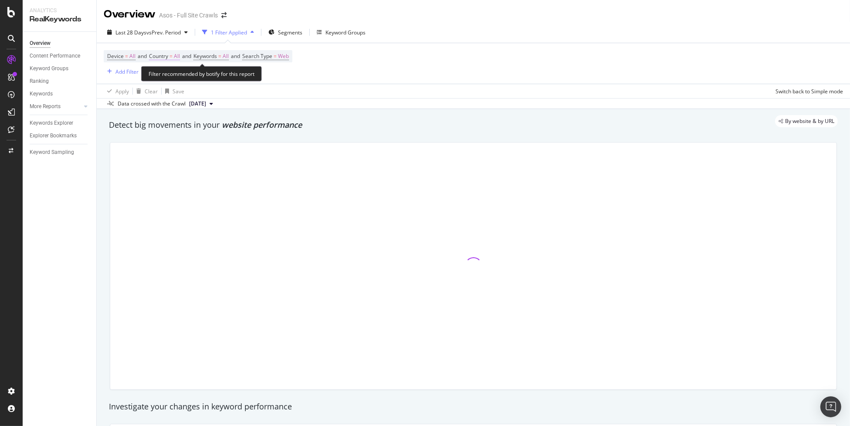
click at [173, 57] on span "=" at bounding box center [171, 55] width 3 height 7
click at [161, 76] on span "All" at bounding box center [162, 76] width 6 height 7
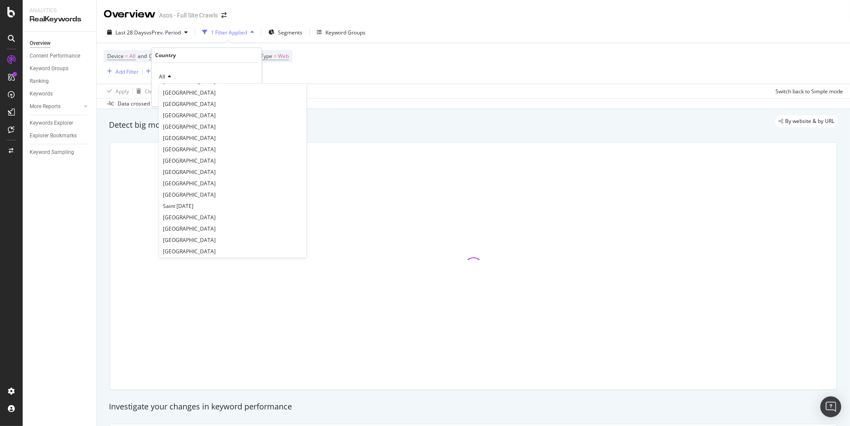
scroll to position [1481, 0]
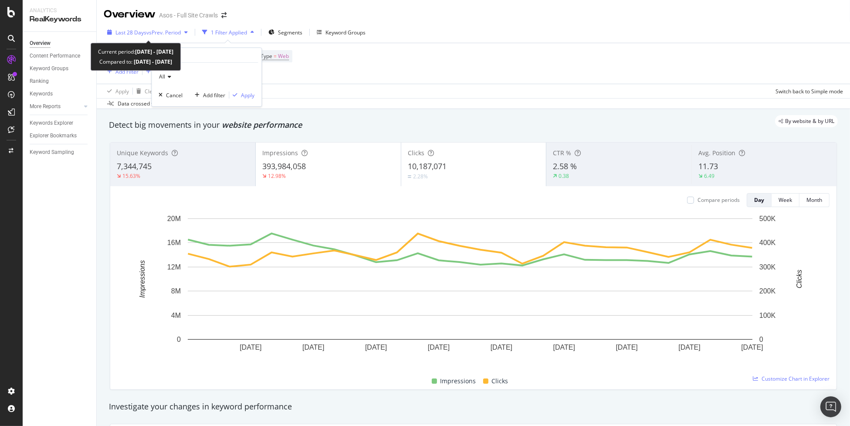
click at [135, 27] on div "Last 28 Days vs Prev. Period" at bounding box center [148, 32] width 88 height 13
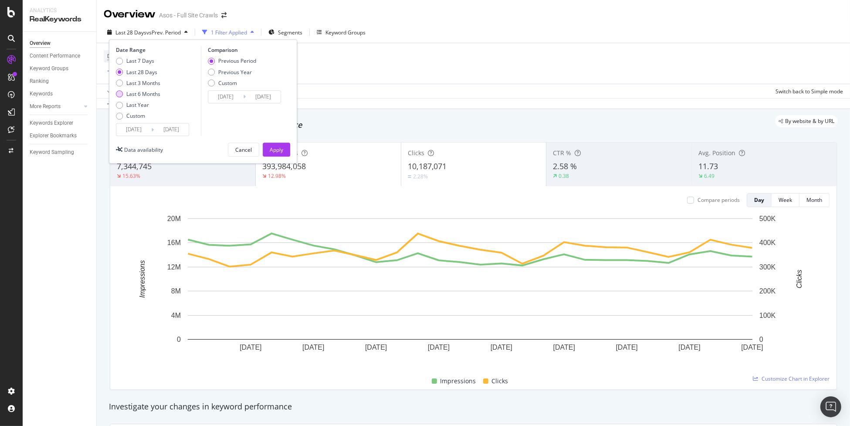
click at [136, 95] on div "Last 6 Months" at bounding box center [143, 93] width 34 height 7
type input "2025/03/31"
type input "2024/09/28"
type input "2025/03/30"
click at [277, 148] on div "Apply" at bounding box center [277, 149] width 14 height 7
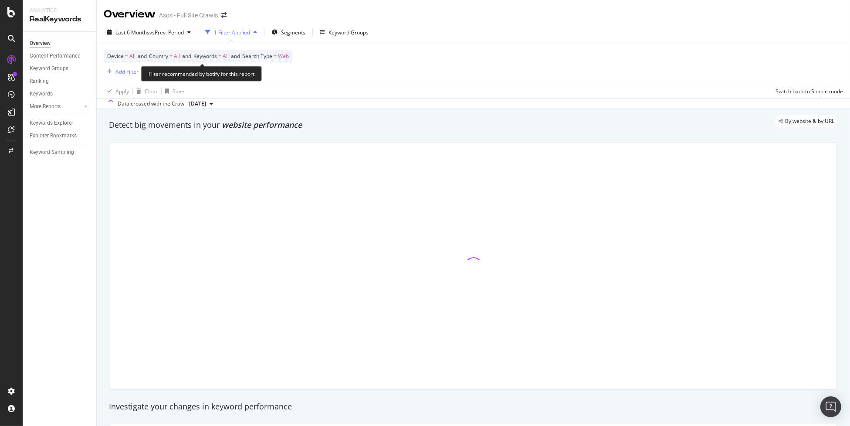
click at [159, 53] on span "Country" at bounding box center [158, 55] width 19 height 7
click at [163, 80] on div "All" at bounding box center [207, 77] width 96 height 14
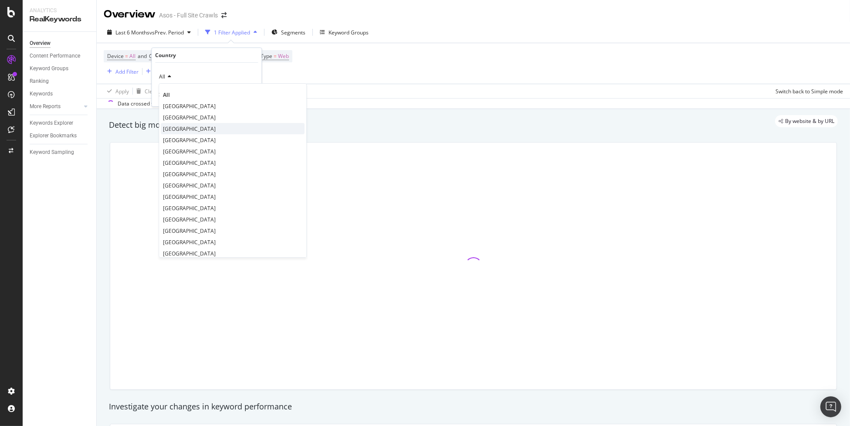
click at [216, 126] on span "United States of America" at bounding box center [189, 128] width 53 height 7
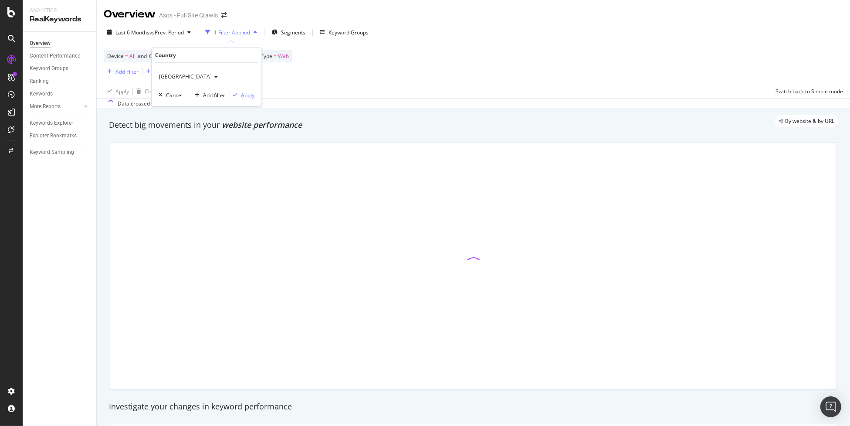
click at [248, 99] on button "Apply" at bounding box center [241, 95] width 25 height 9
click at [250, 96] on div "Apply Clear Save Switch back to Simple mode" at bounding box center [473, 91] width 753 height 14
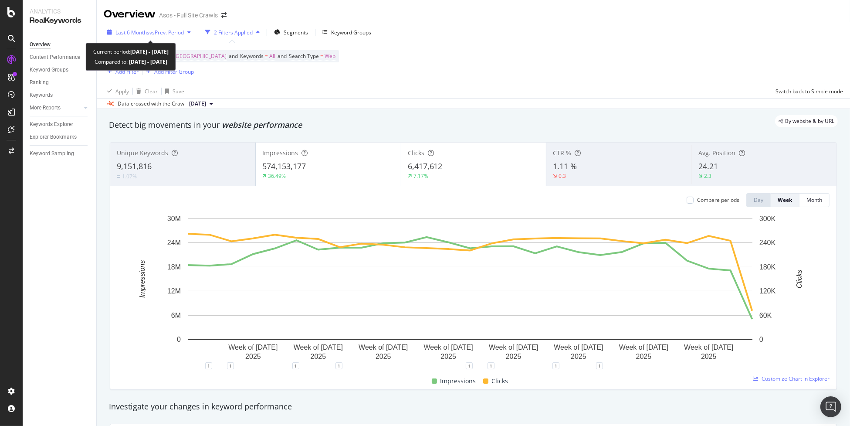
click at [135, 31] on span "Last 6 Months" at bounding box center [132, 32] width 34 height 7
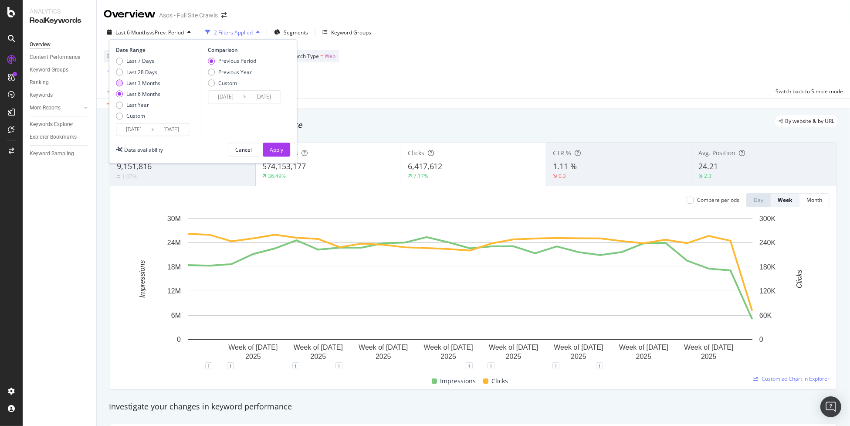
click at [133, 82] on div "Last 3 Months" at bounding box center [143, 82] width 34 height 7
type input "2025/07/01"
type input "2025/03/31"
type input "2025/06/30"
click at [272, 149] on div "Apply" at bounding box center [277, 149] width 14 height 7
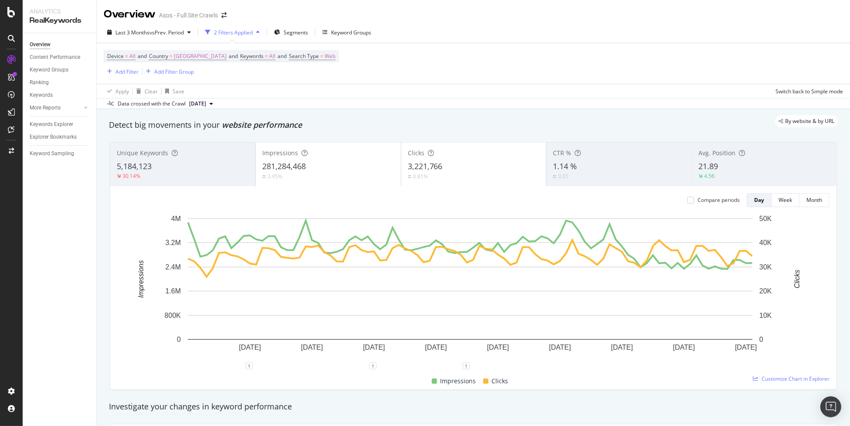
click at [198, 181] on div "Unique Keywords 5,184,123 30.14%" at bounding box center [182, 164] width 145 height 39
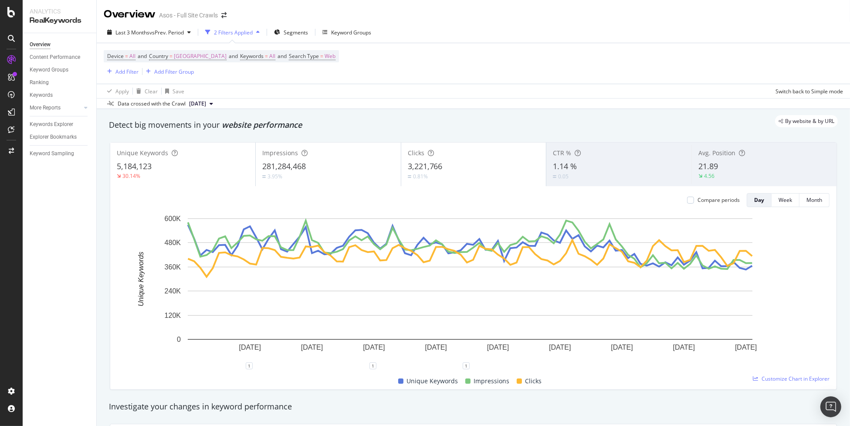
click at [197, 167] on div "5,184,123" at bounding box center [183, 166] width 132 height 11
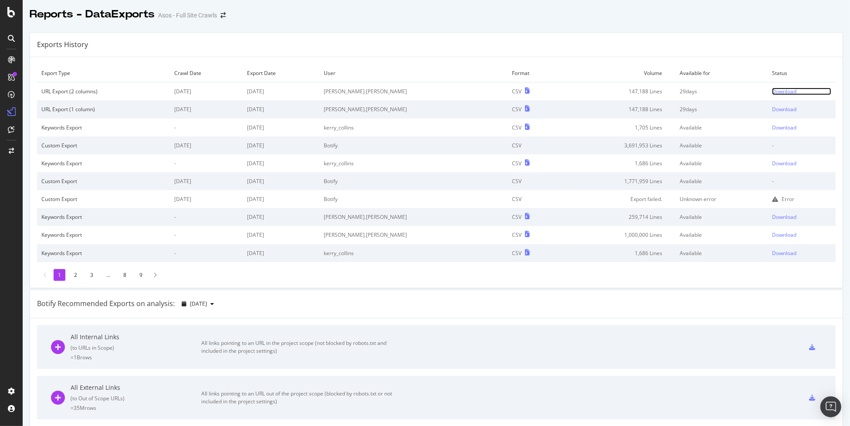
click at [772, 92] on div "Download" at bounding box center [784, 91] width 24 height 7
